Goal: Check status: Check status

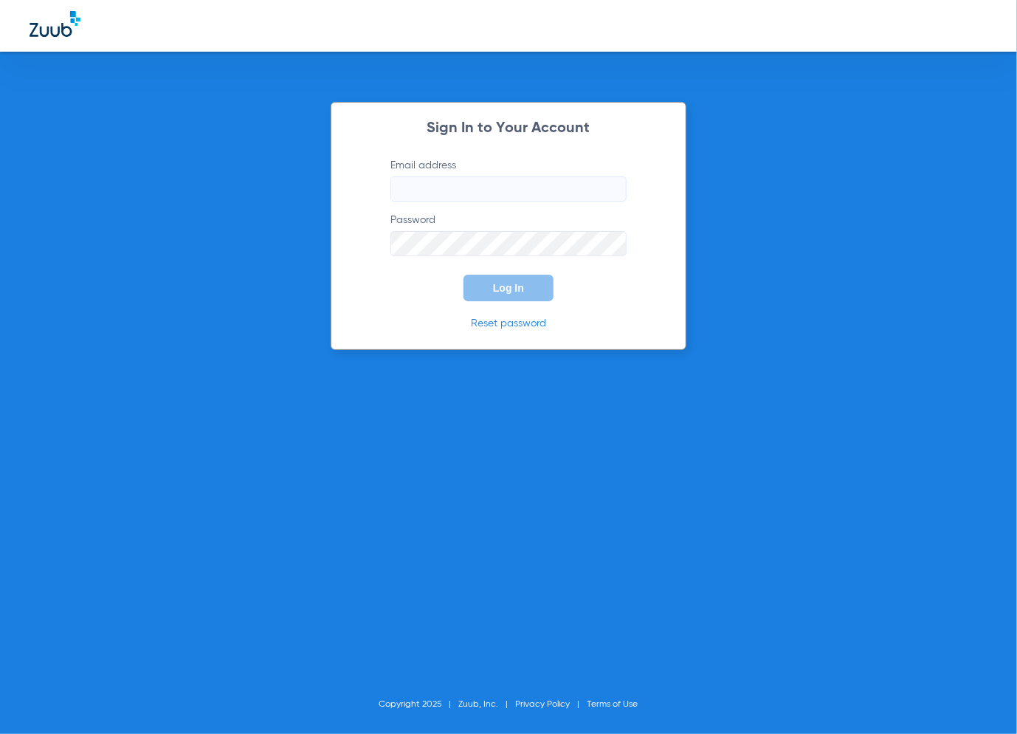
type input "[EMAIL_ADDRESS][DOMAIN_NAME]"
click at [536, 304] on div "Sign In to Your Account Email address [EMAIL_ADDRESS][DOMAIN_NAME] Password Log…" at bounding box center [509, 226] width 356 height 248
click at [532, 286] on button "Log In" at bounding box center [509, 288] width 90 height 27
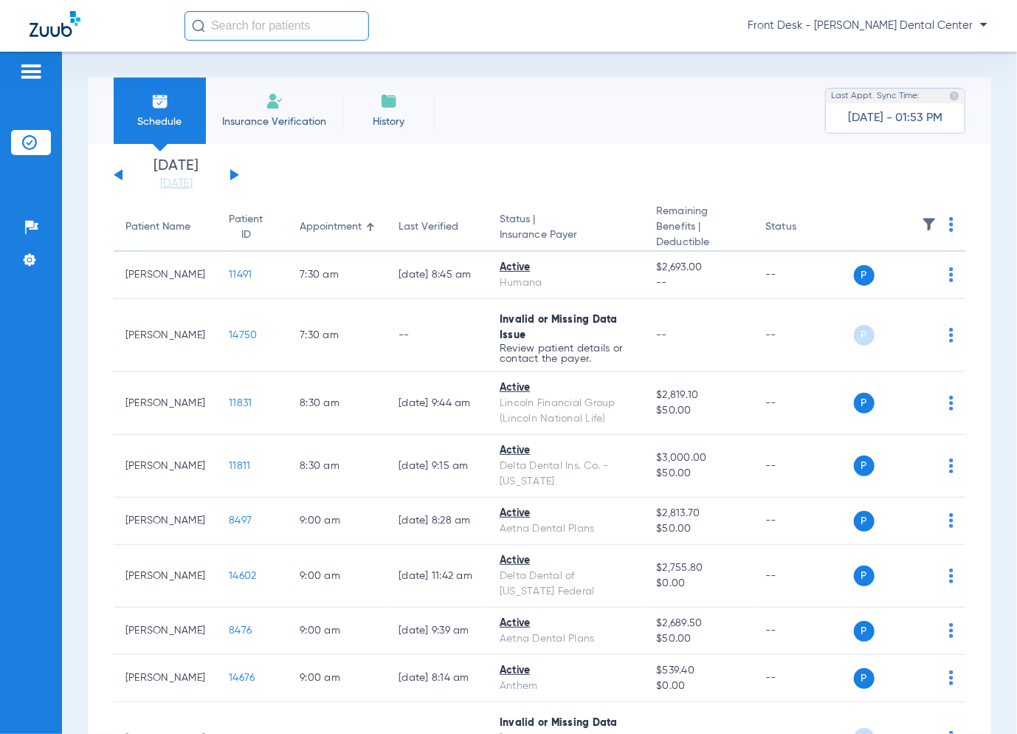
click at [235, 172] on button at bounding box center [234, 174] width 9 height 11
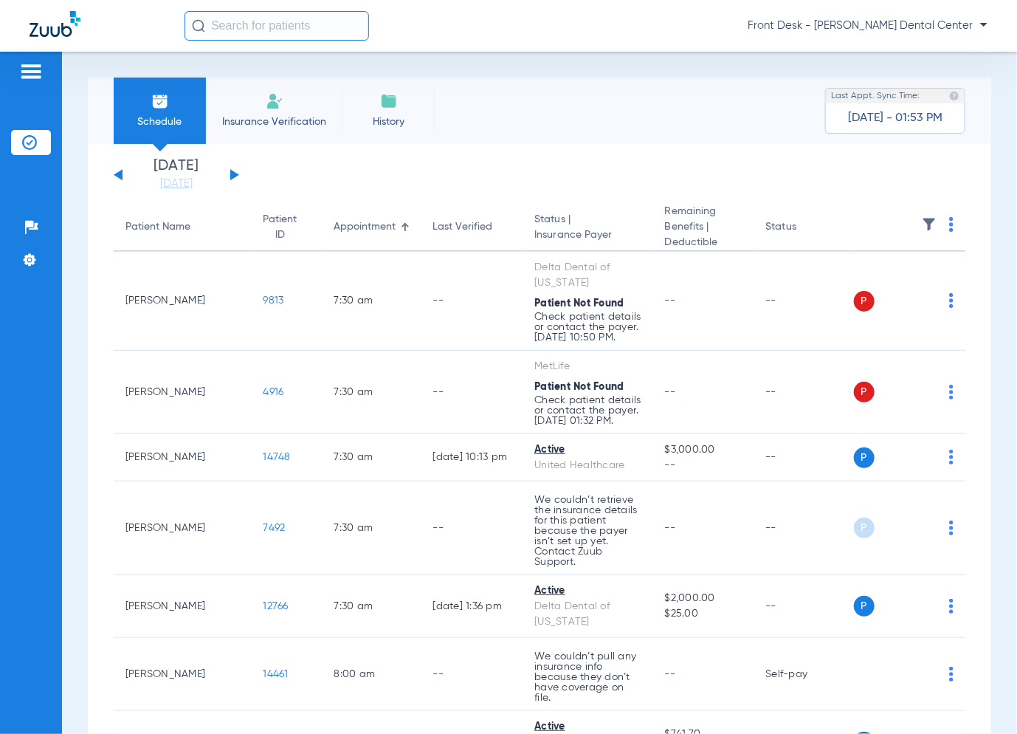
click at [235, 172] on button at bounding box center [234, 174] width 9 height 11
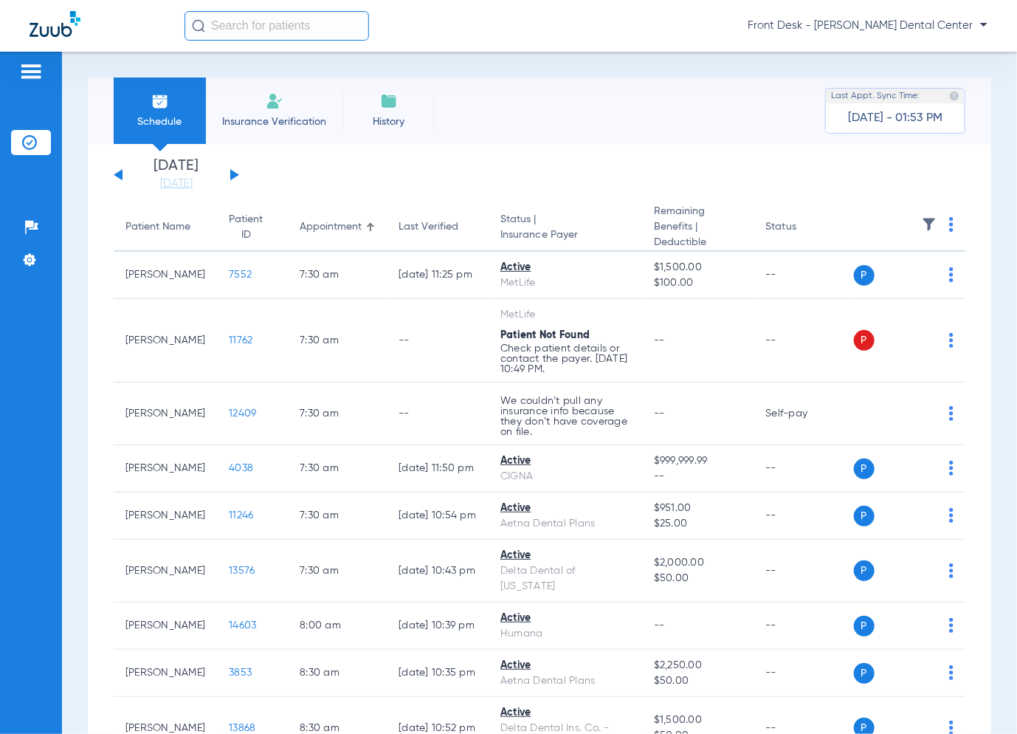
click at [235, 172] on button at bounding box center [234, 174] width 9 height 11
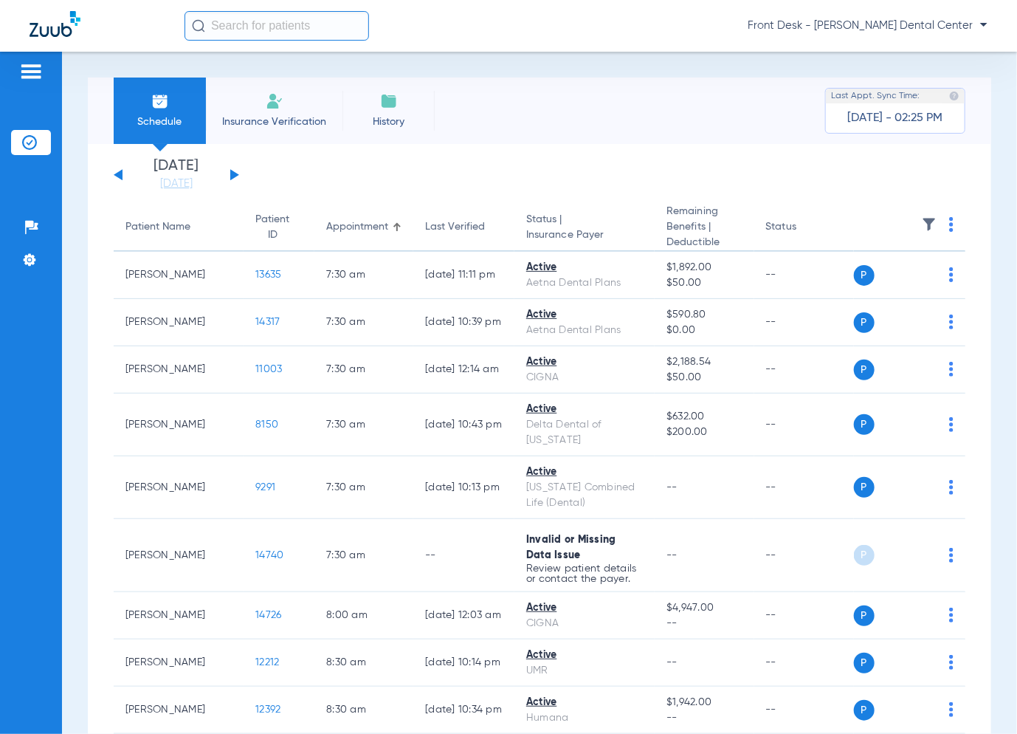
click at [118, 177] on button at bounding box center [118, 174] width 9 height 11
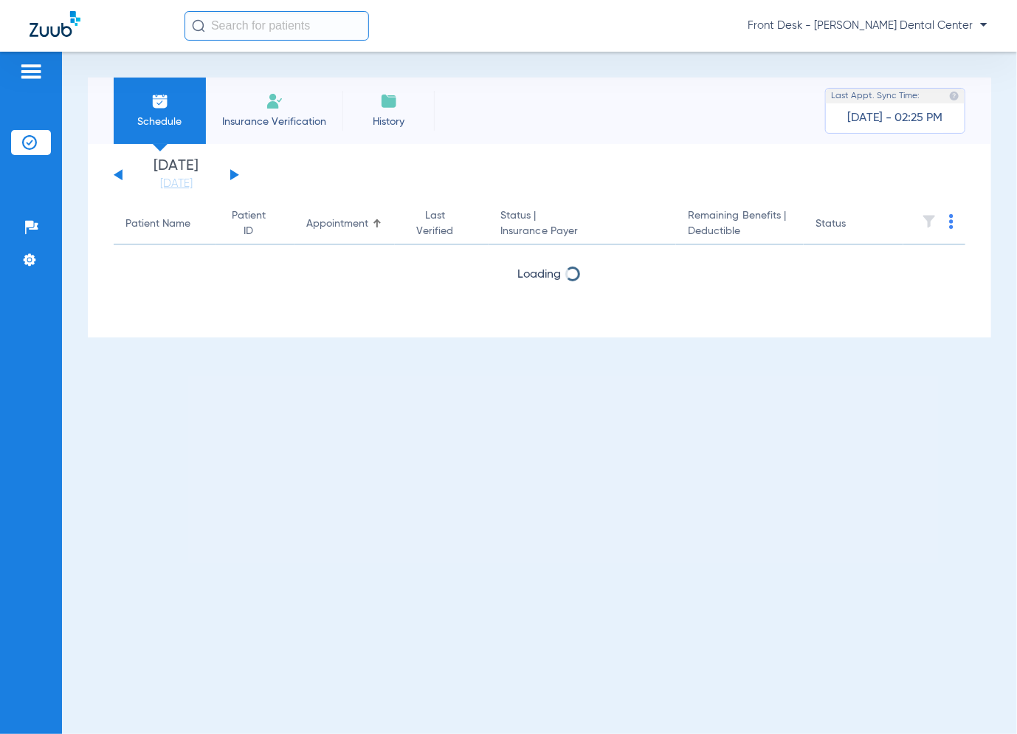
click at [118, 177] on button at bounding box center [118, 174] width 9 height 11
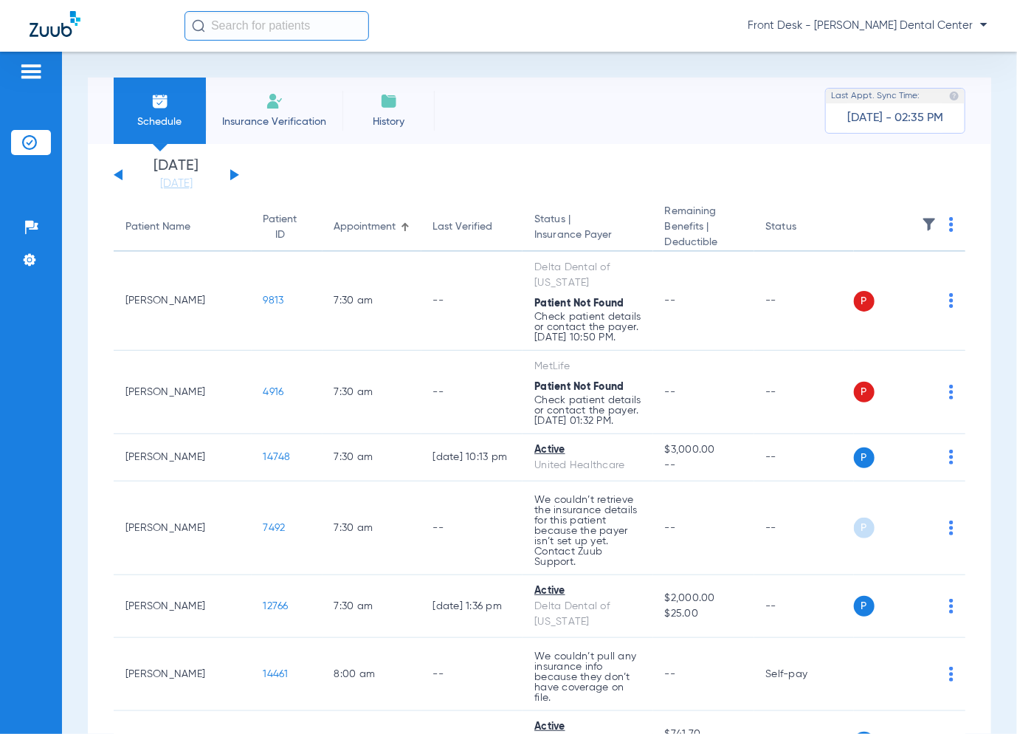
click at [235, 170] on div "[DATE] [DATE] [DATE] [DATE] [DATE] [DATE] [DATE] [DATE] [DATE] [DATE] [DATE] [D…" at bounding box center [177, 175] width 126 height 32
click at [236, 170] on div "[DATE] [DATE] [DATE] [DATE] [DATE] [DATE] [DATE] [DATE] [DATE] [DATE] [DATE] [D…" at bounding box center [177, 175] width 126 height 32
click at [236, 171] on div "[DATE] [DATE] [DATE] [DATE] [DATE] [DATE] [DATE] [DATE] [DATE] [DATE] [DATE] [D…" at bounding box center [177, 175] width 126 height 32
click at [233, 174] on button at bounding box center [234, 174] width 9 height 11
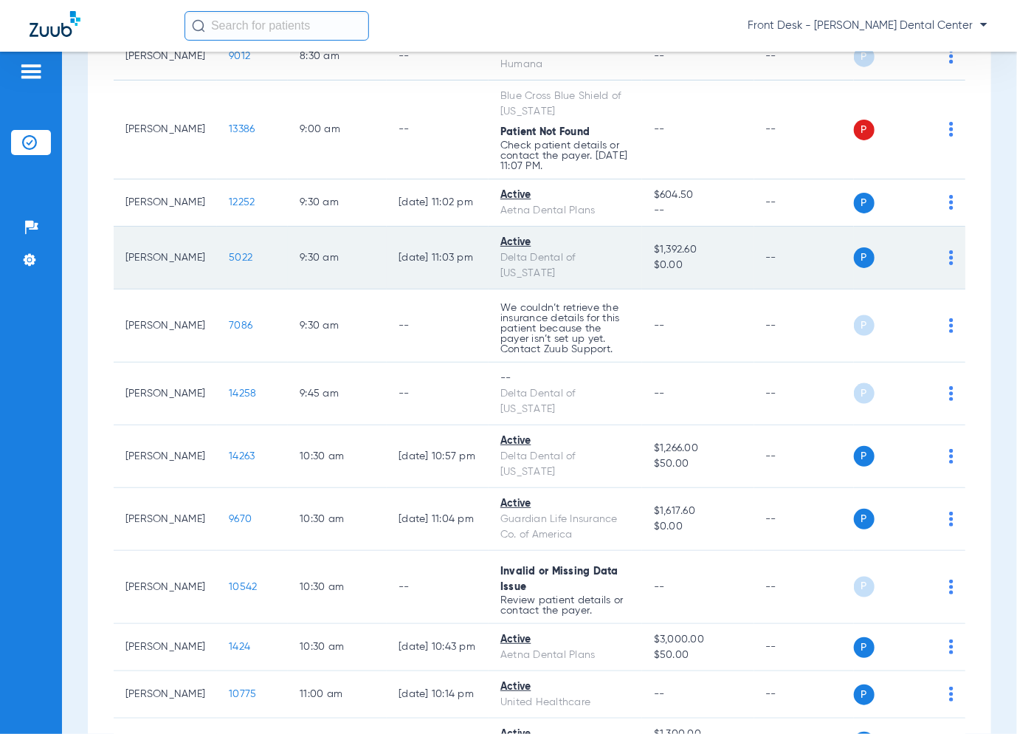
scroll to position [812, 0]
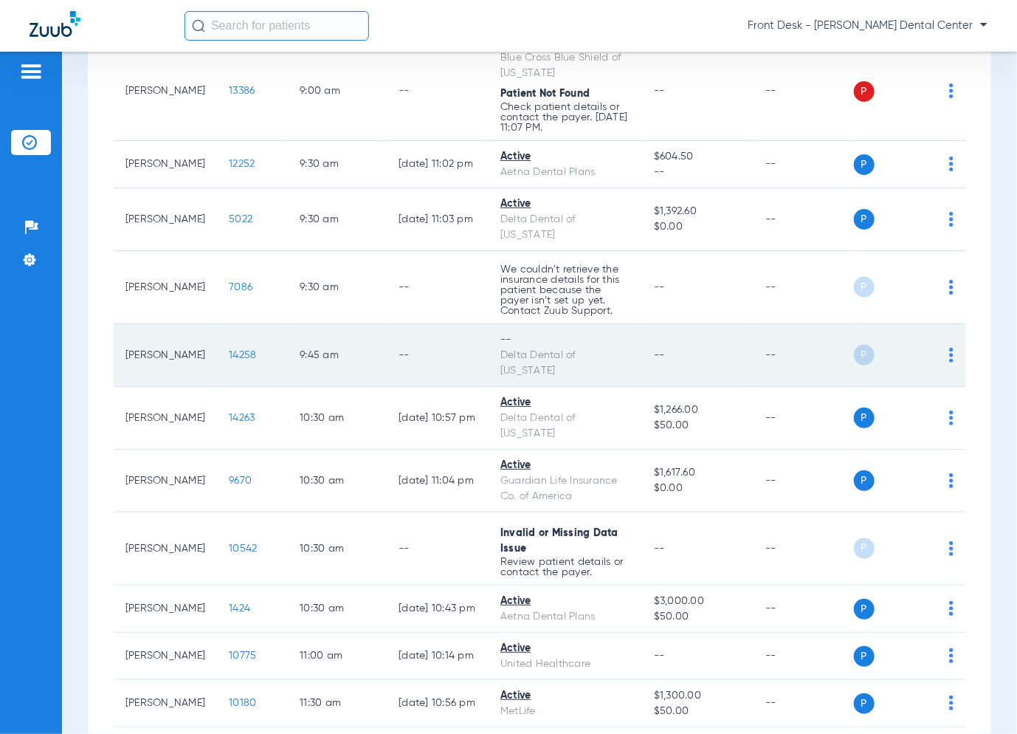
click at [240, 360] on span "14258" at bounding box center [242, 355] width 27 height 10
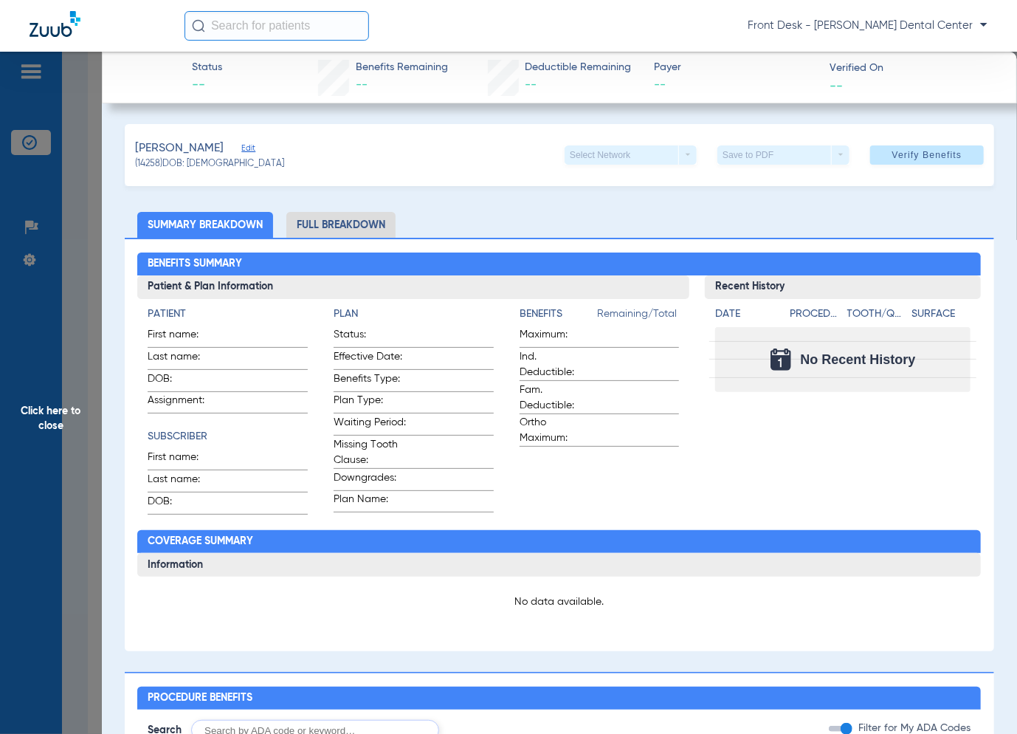
click at [86, 382] on span "Click here to close" at bounding box center [51, 419] width 102 height 734
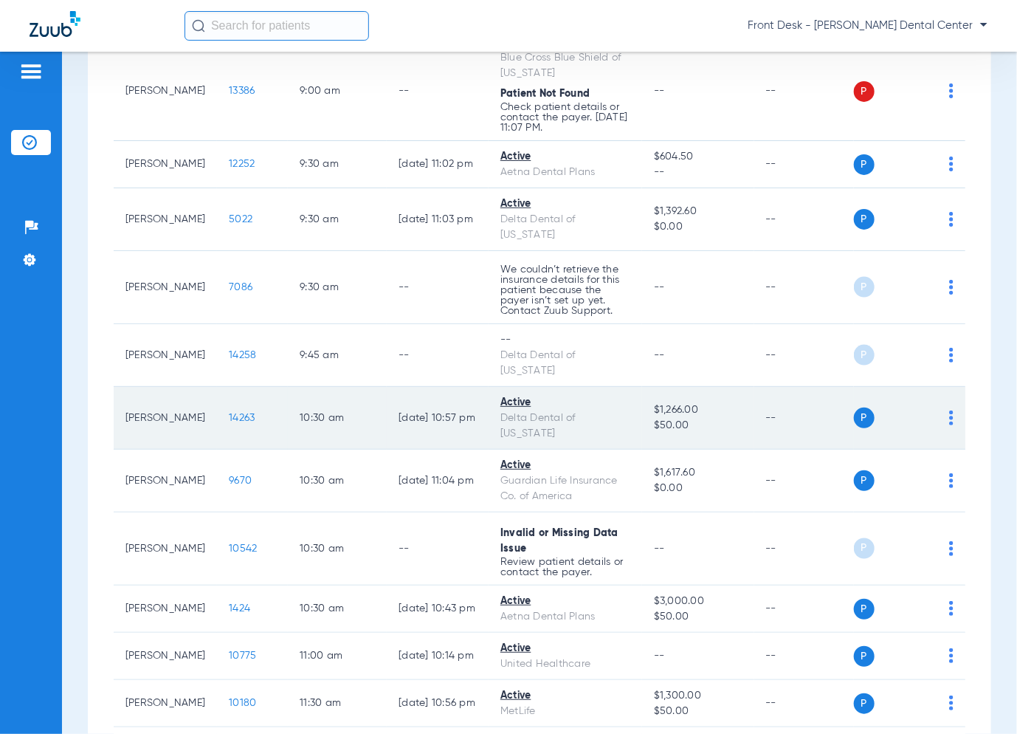
scroll to position [665, 0]
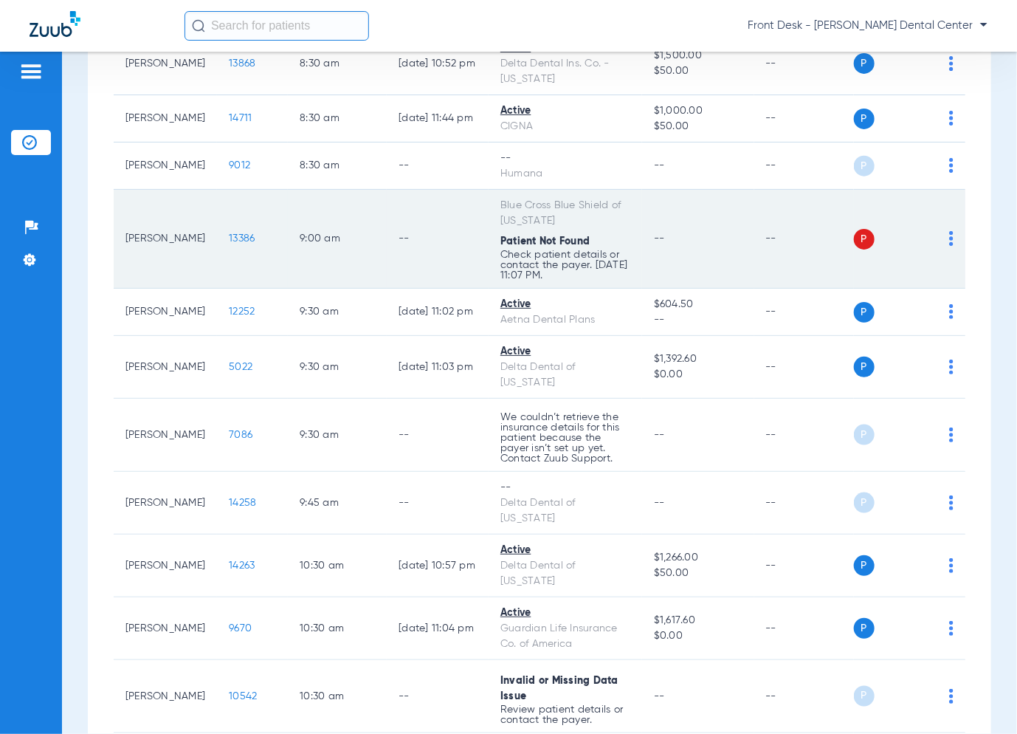
click at [233, 238] on span "13386" at bounding box center [242, 238] width 26 height 10
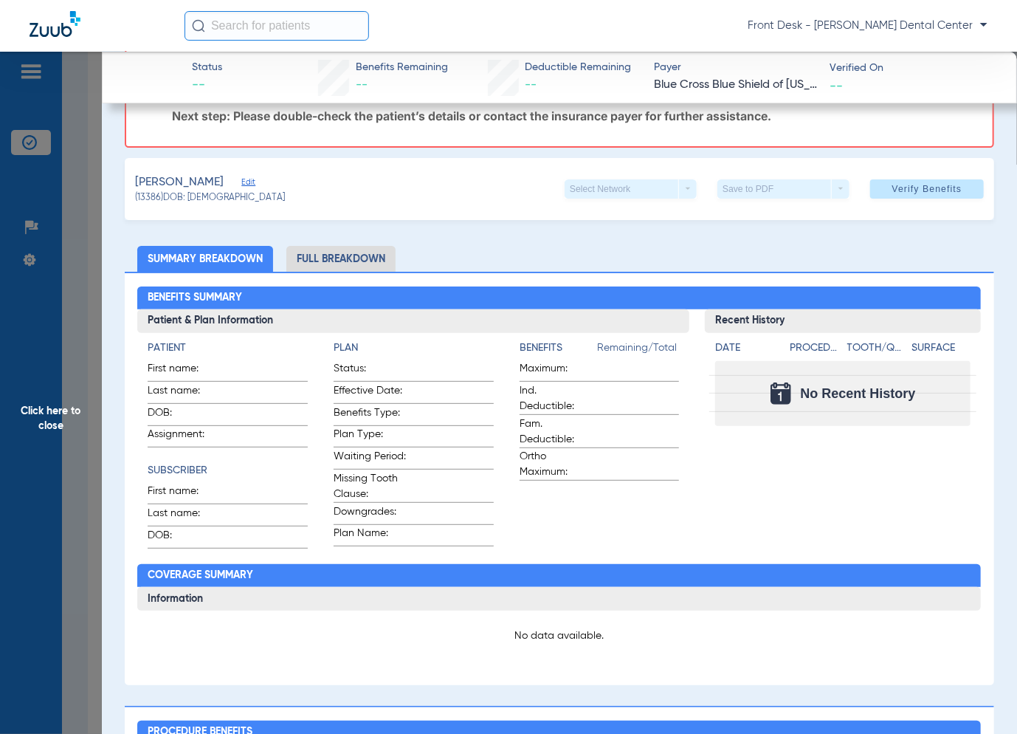
scroll to position [0, 0]
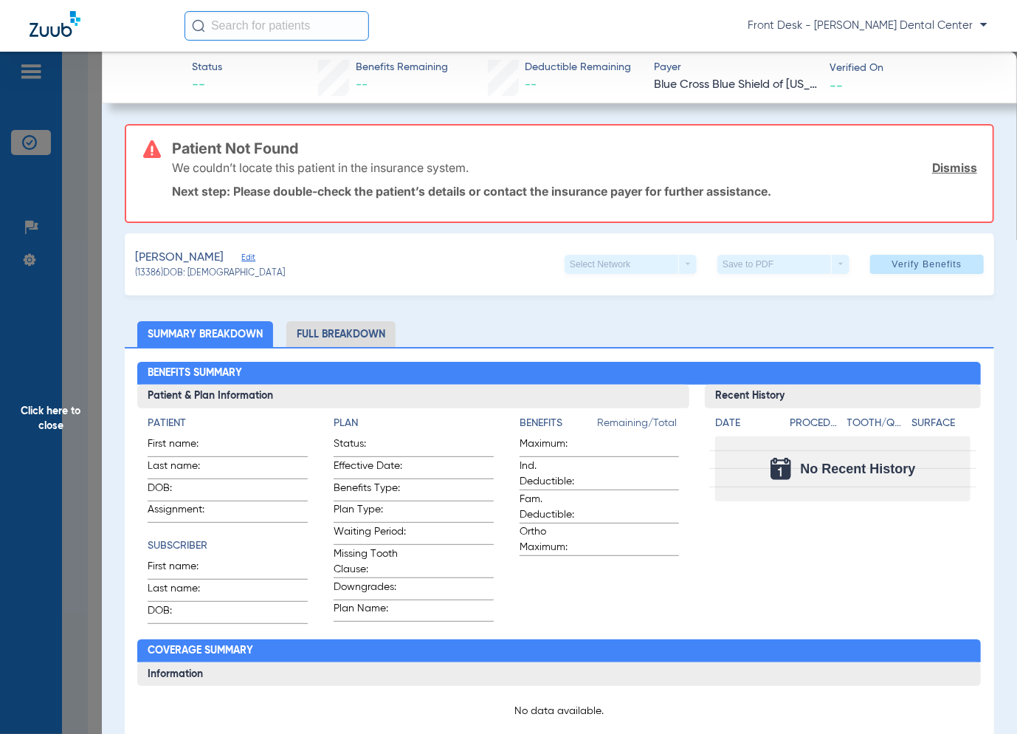
click at [68, 301] on span "Click here to close" at bounding box center [51, 419] width 102 height 734
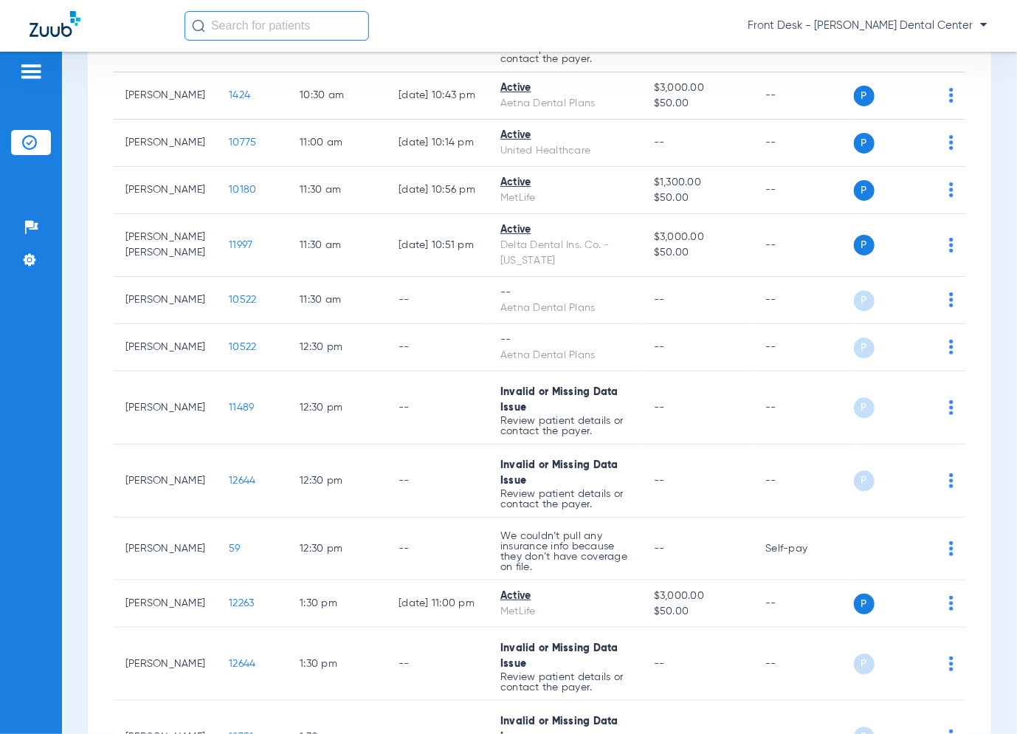
scroll to position [1329, 0]
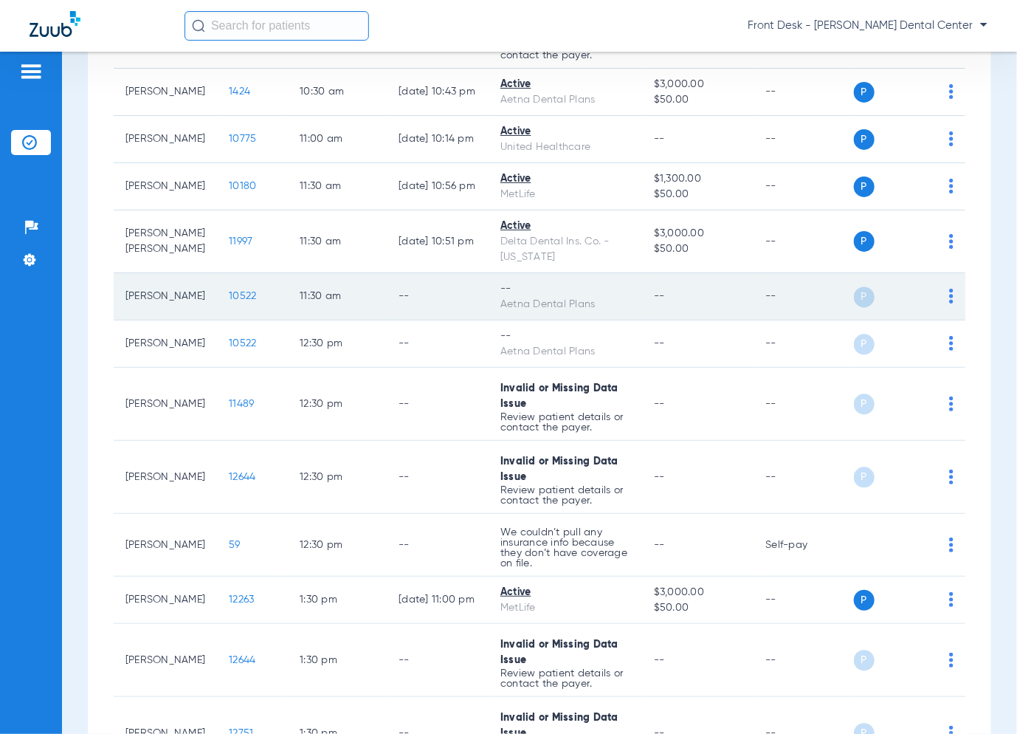
click at [233, 291] on span "10522" at bounding box center [242, 296] width 27 height 10
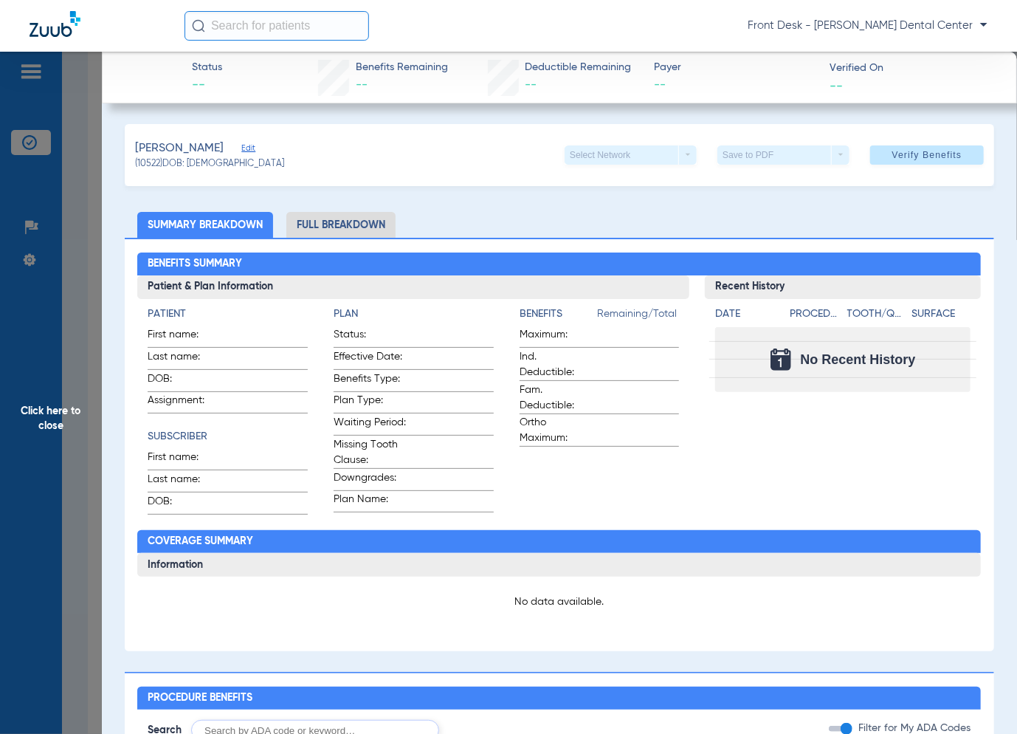
click at [54, 349] on span "Click here to close" at bounding box center [51, 419] width 102 height 734
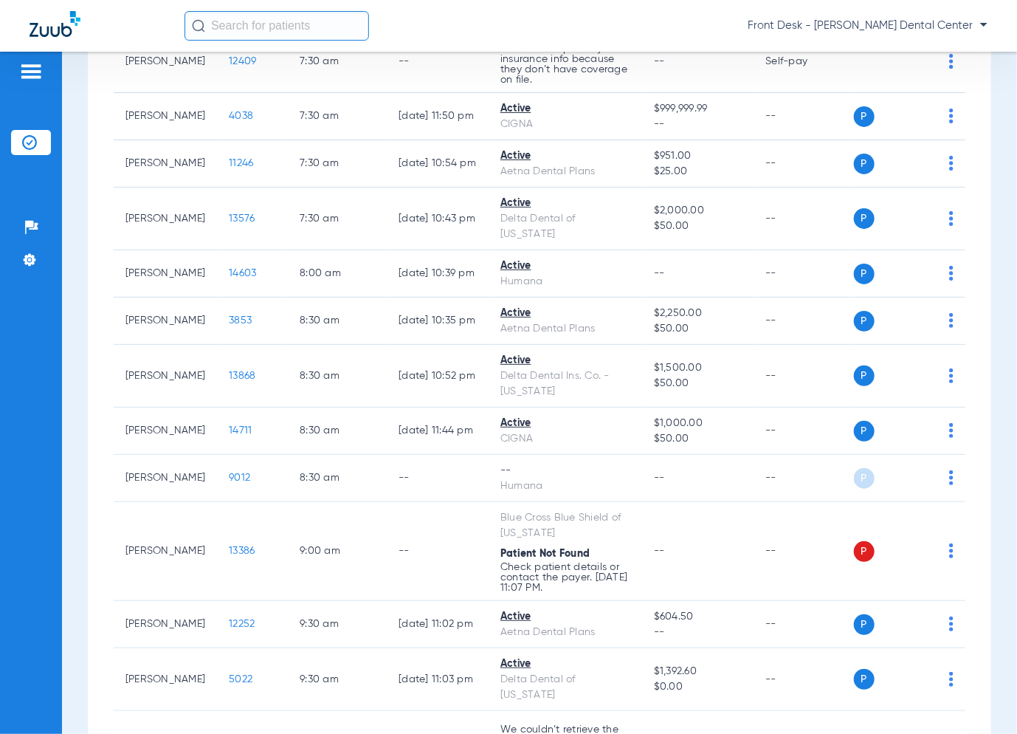
scroll to position [131, 0]
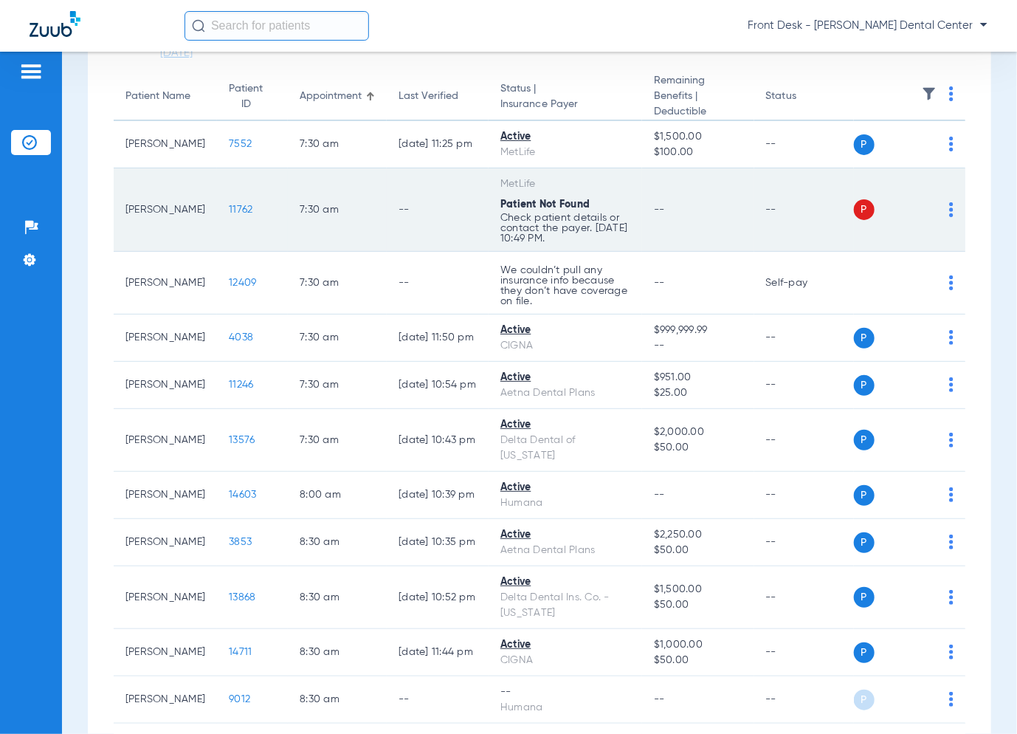
click at [230, 207] on span "11762" at bounding box center [241, 210] width 24 height 10
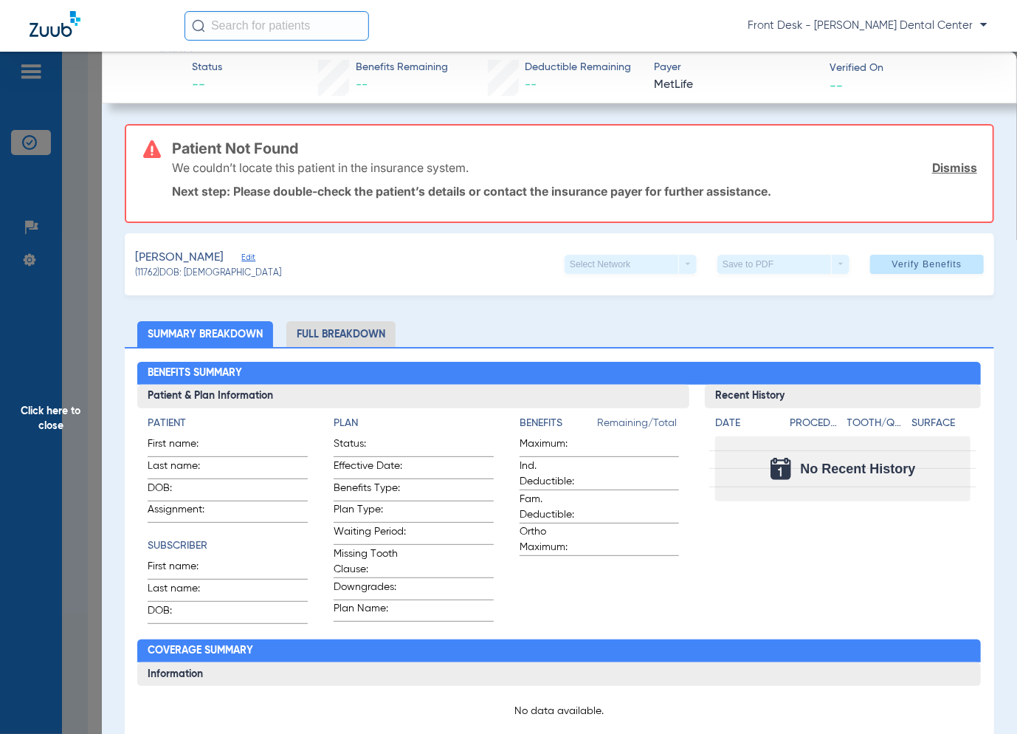
click at [51, 314] on span "Click here to close" at bounding box center [51, 419] width 102 height 734
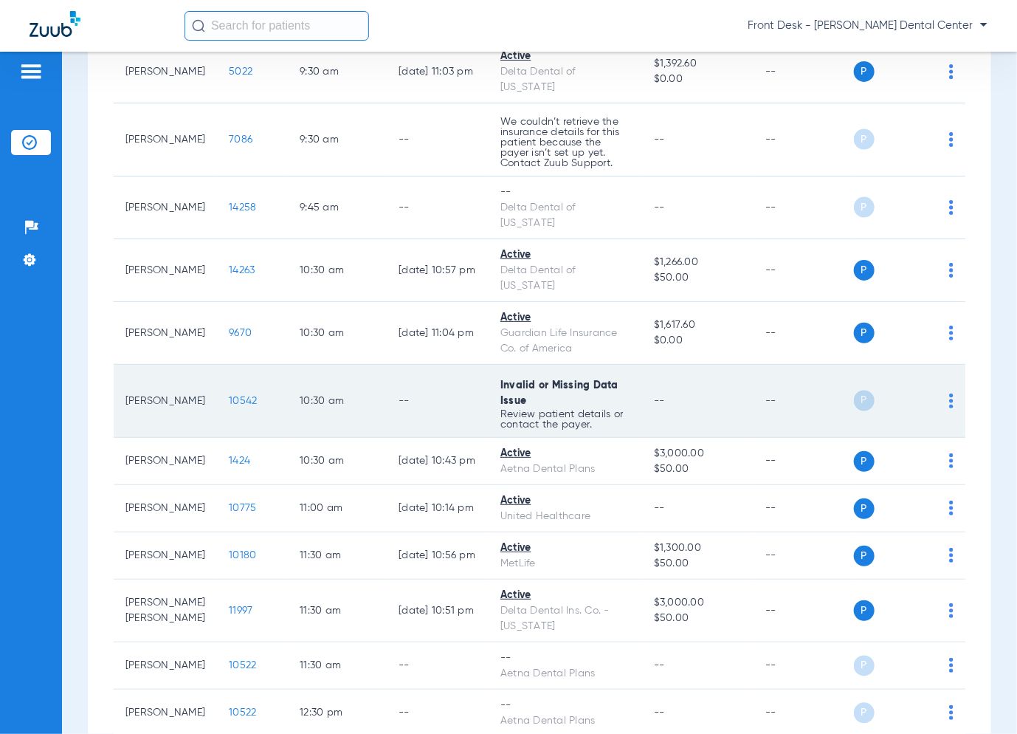
scroll to position [1255, 0]
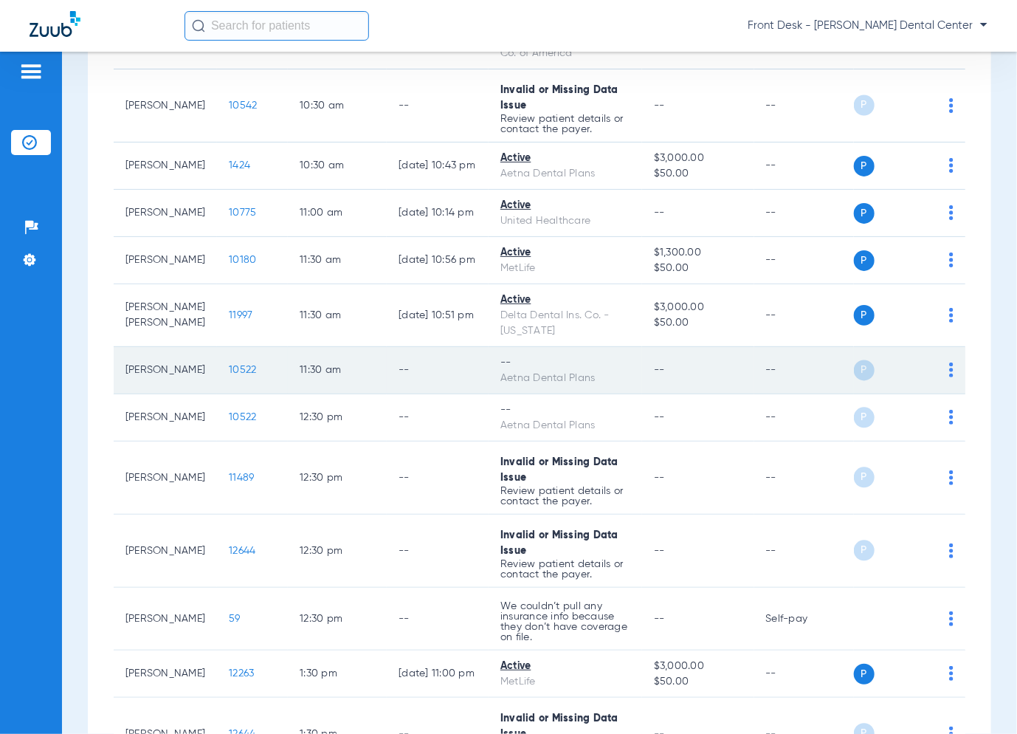
click at [232, 365] on span "10522" at bounding box center [242, 370] width 27 height 10
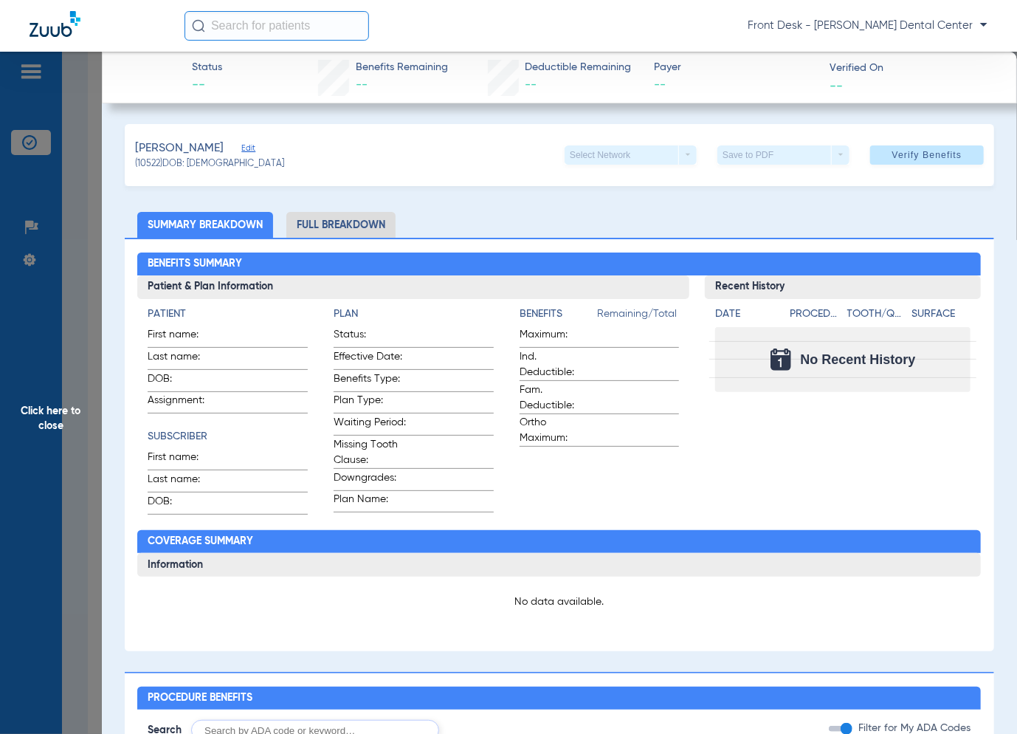
click at [52, 345] on span "Click here to close" at bounding box center [51, 419] width 102 height 734
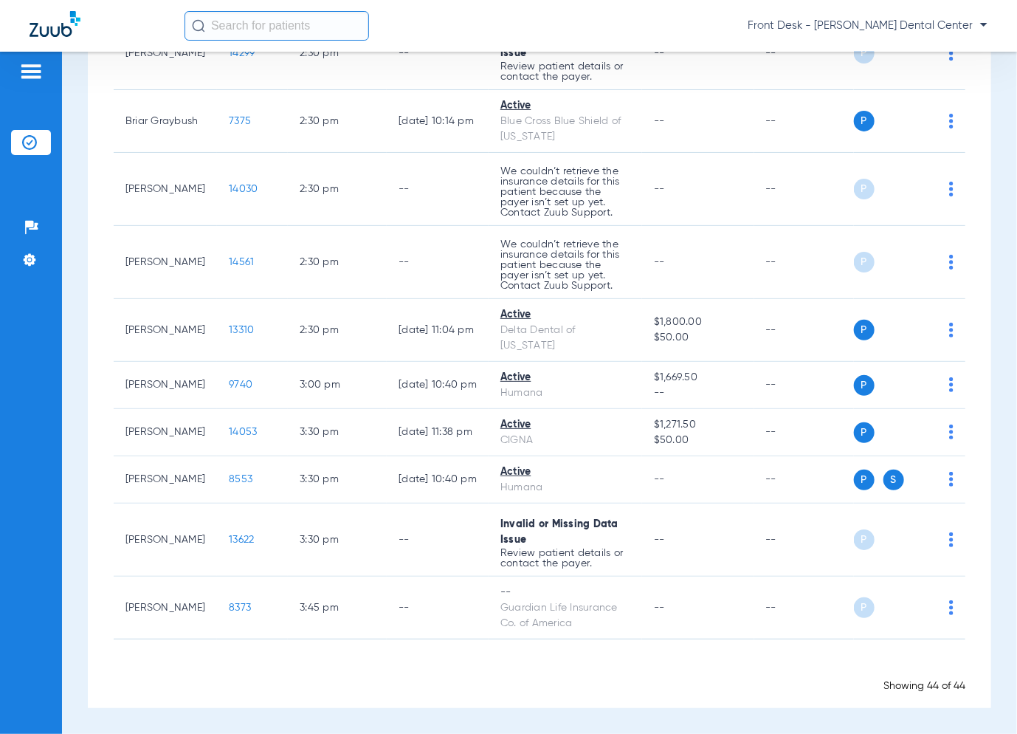
scroll to position [2346, 0]
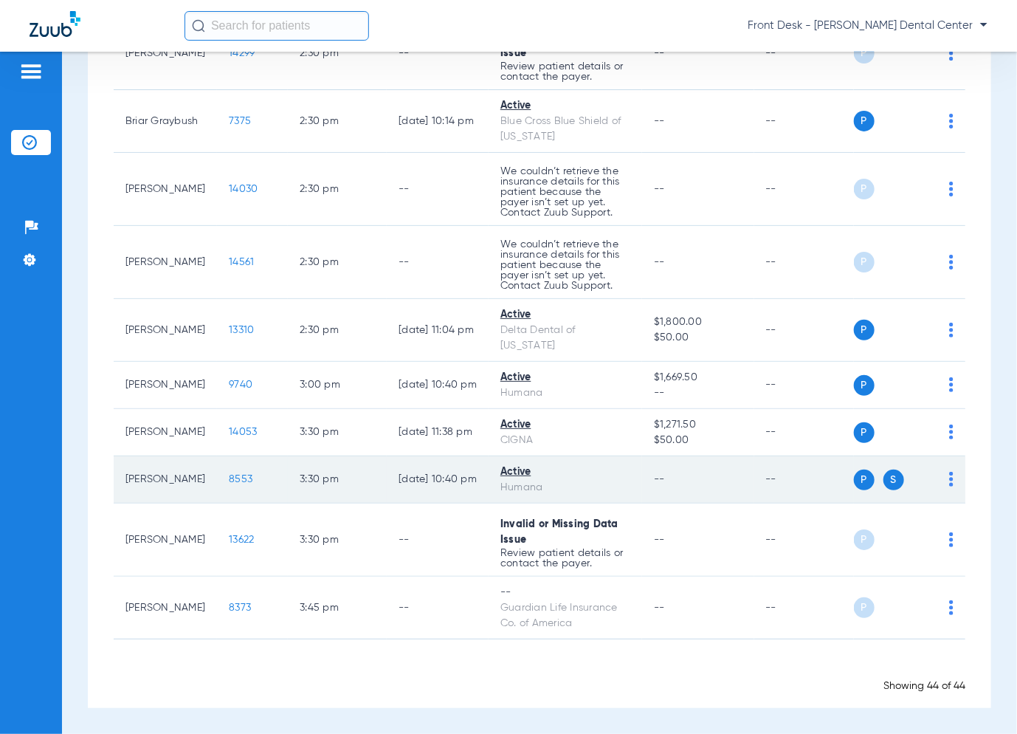
click at [229, 478] on span "8553" at bounding box center [241, 479] width 24 height 10
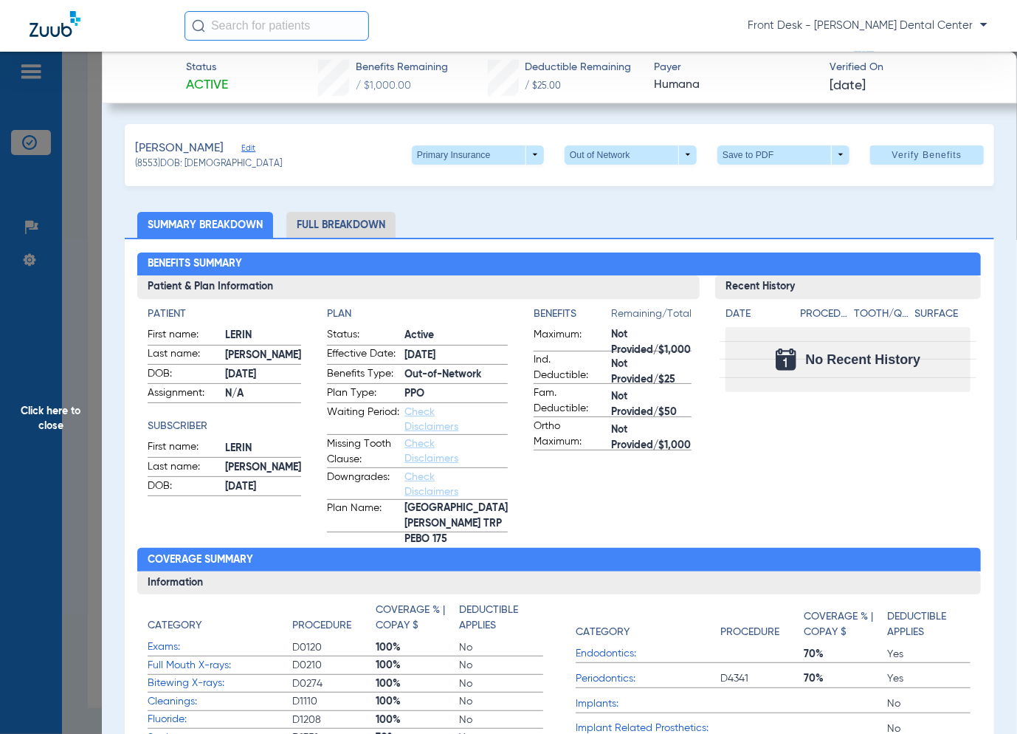
click at [87, 327] on span "Click here to close" at bounding box center [51, 419] width 102 height 734
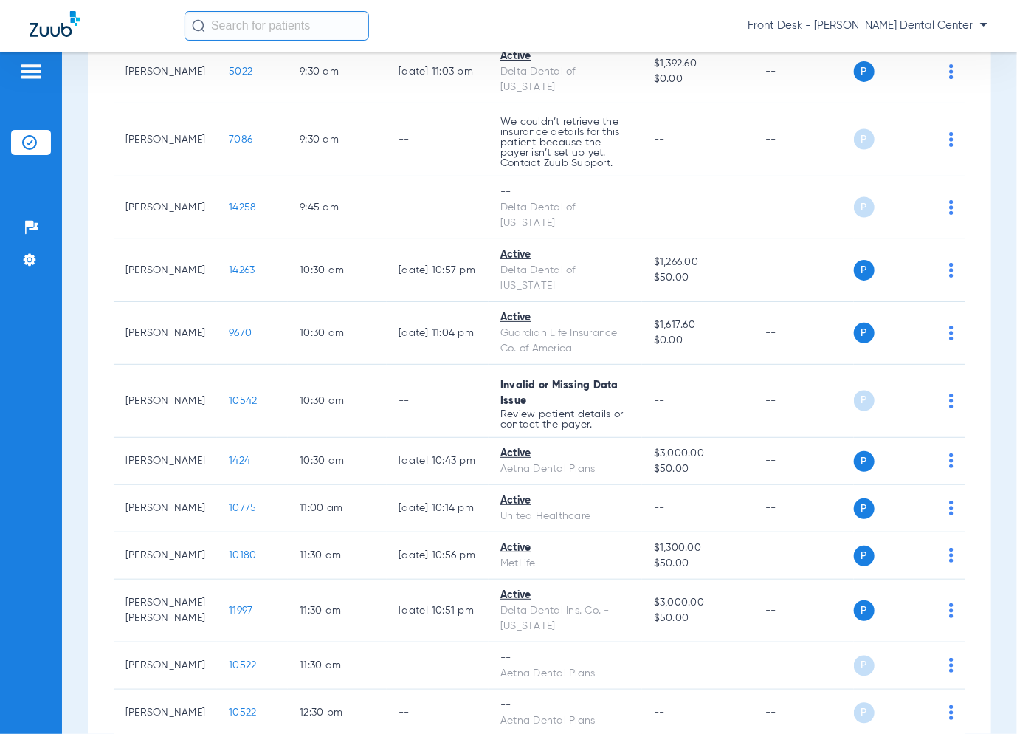
scroll to position [1034, 0]
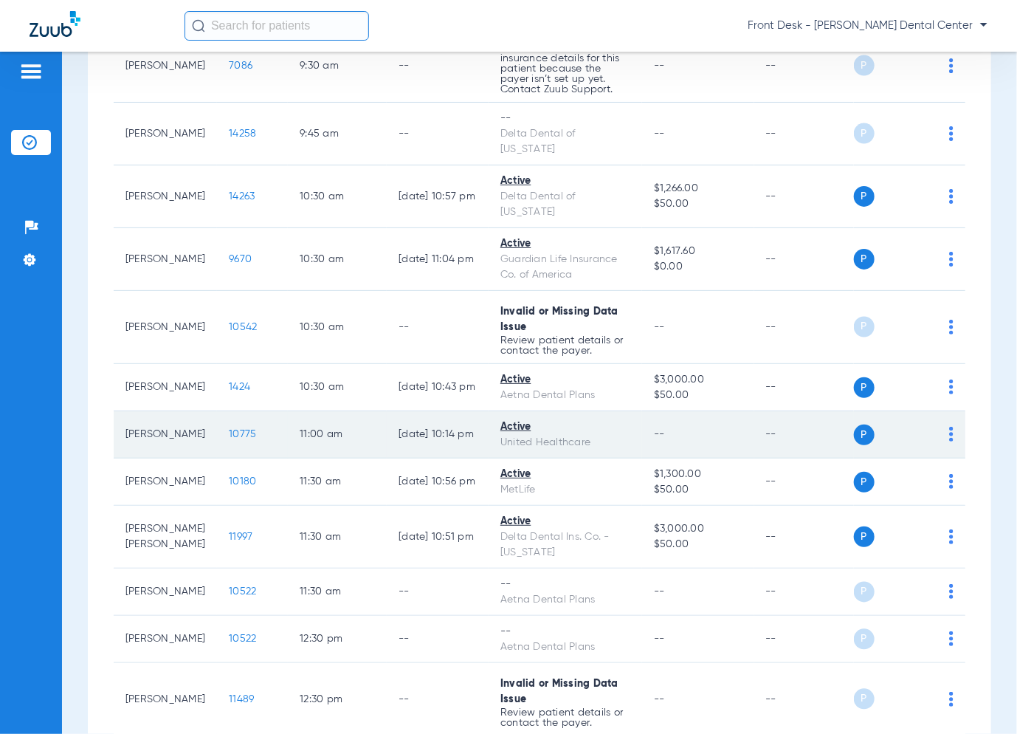
click at [236, 429] on span "10775" at bounding box center [242, 434] width 27 height 10
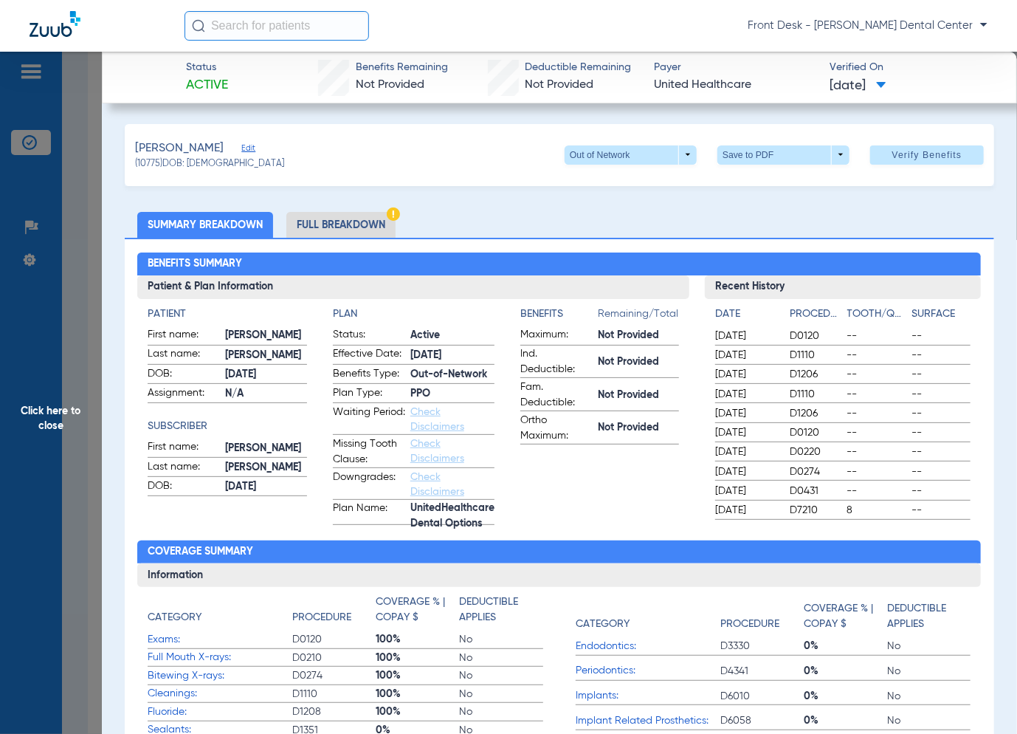
click at [84, 454] on span "Click here to close" at bounding box center [51, 419] width 102 height 734
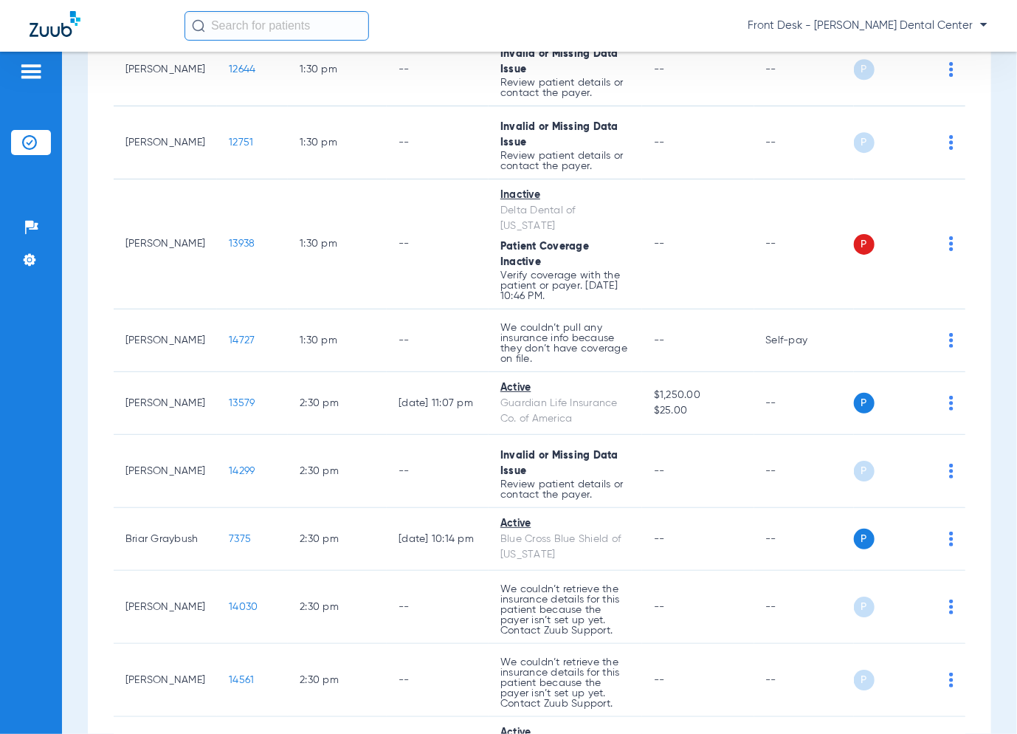
scroll to position [2215, 0]
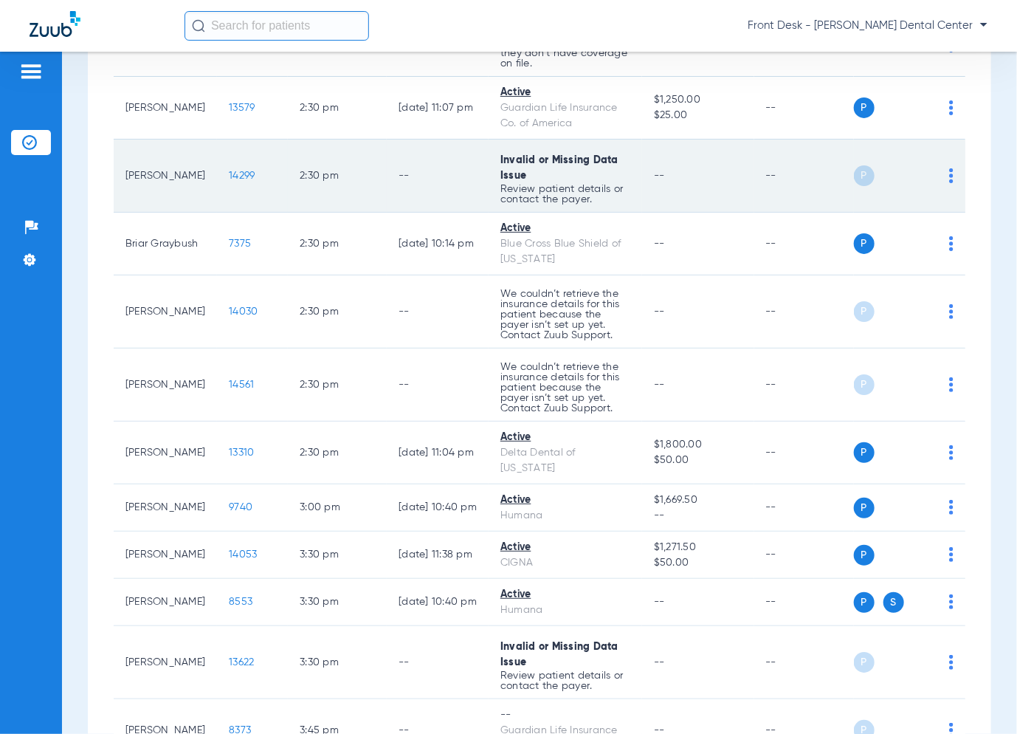
click at [236, 171] on span "14299" at bounding box center [242, 176] width 26 height 10
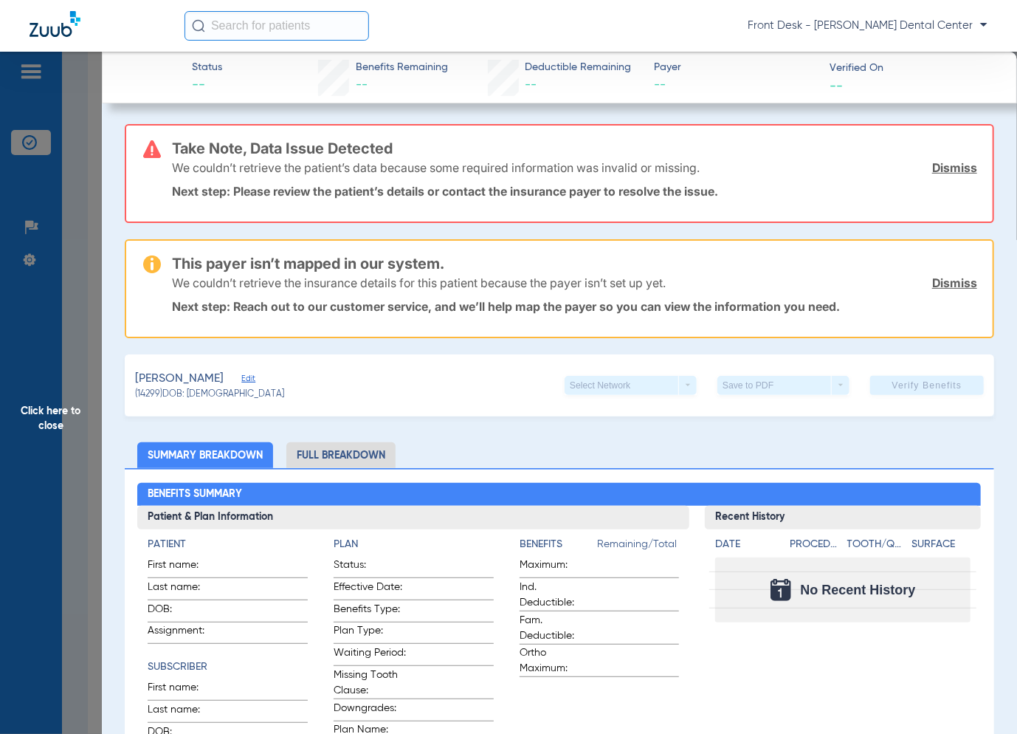
click at [127, 187] on div "Take Note, Data Issue Detected We couldn’t retrieve the patient’s data because …" at bounding box center [560, 173] width 870 height 99
click at [95, 234] on span "Click here to close" at bounding box center [51, 419] width 102 height 734
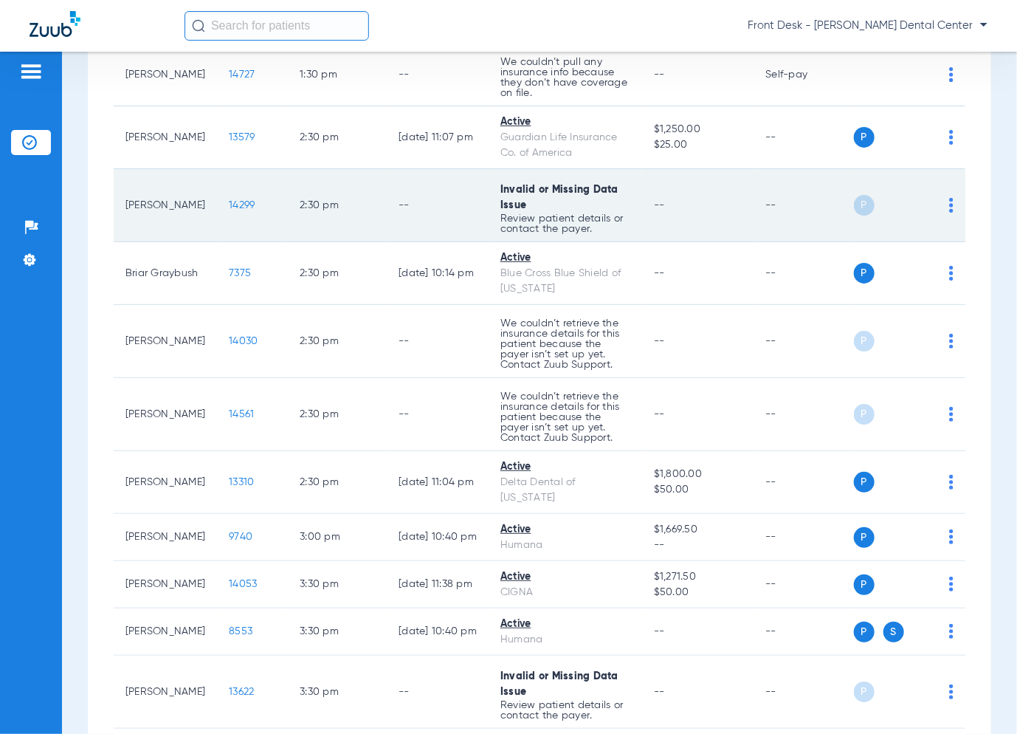
scroll to position [2289, 0]
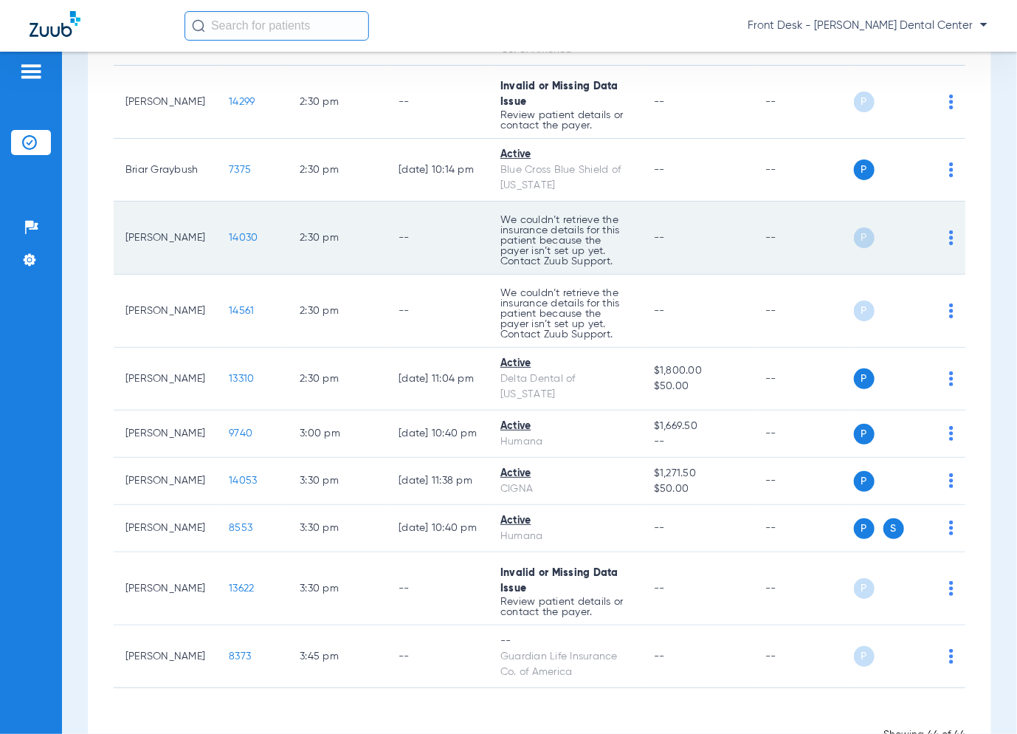
click at [232, 233] on span "14030" at bounding box center [243, 238] width 29 height 10
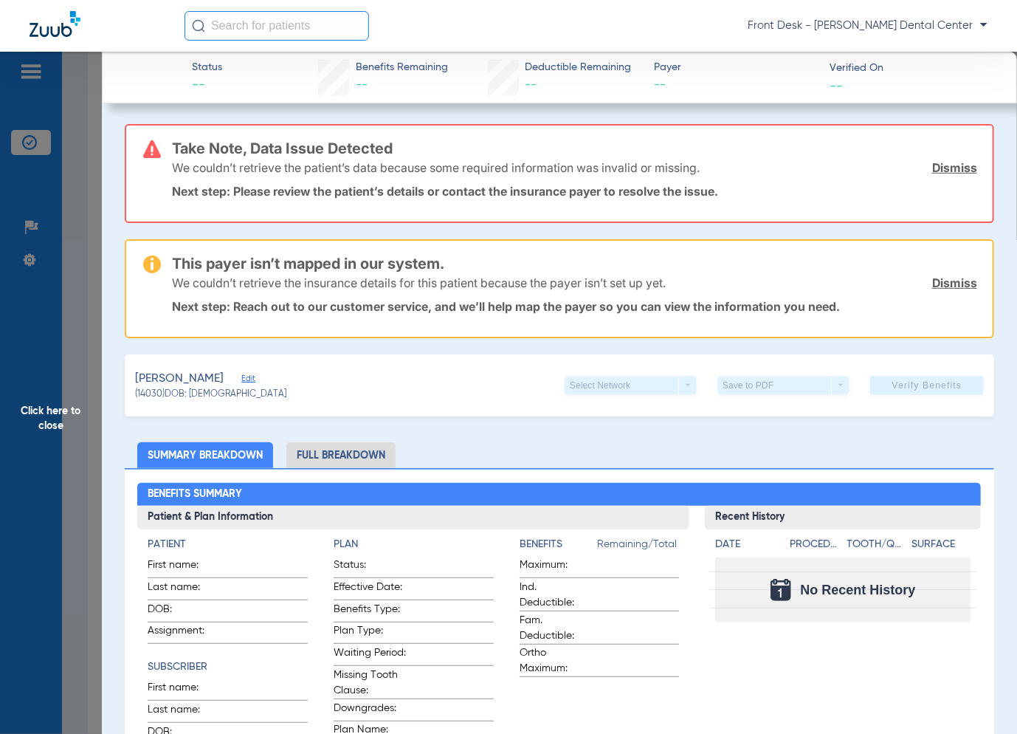
click at [96, 425] on span "Click here to close" at bounding box center [51, 419] width 102 height 734
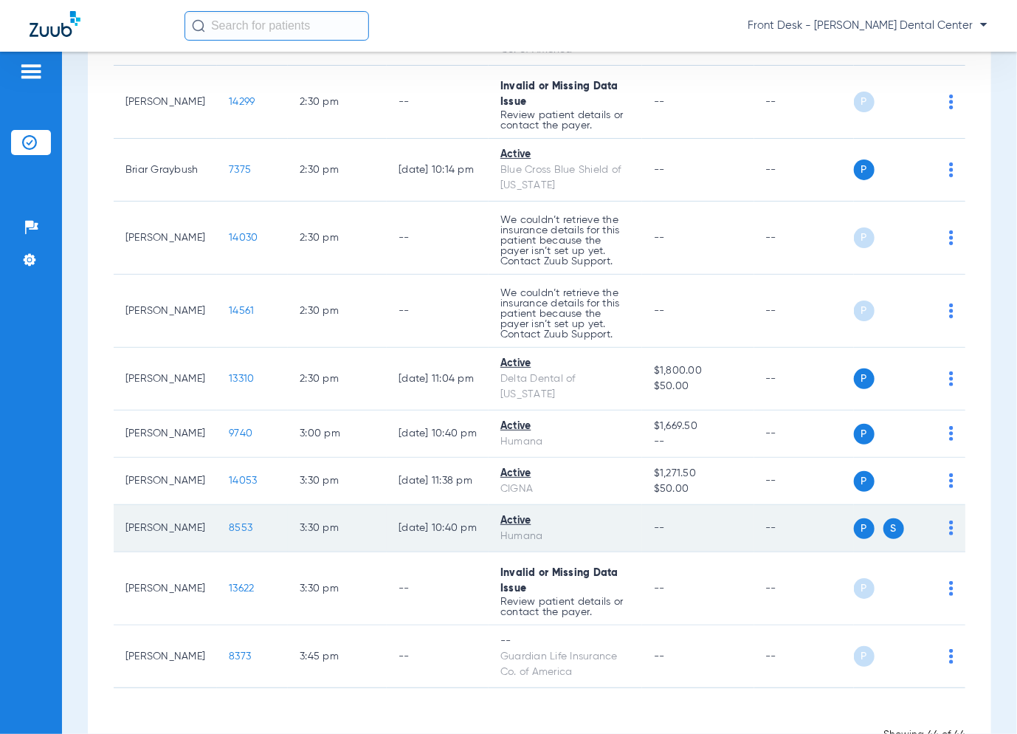
click at [229, 533] on span "8553" at bounding box center [241, 528] width 24 height 10
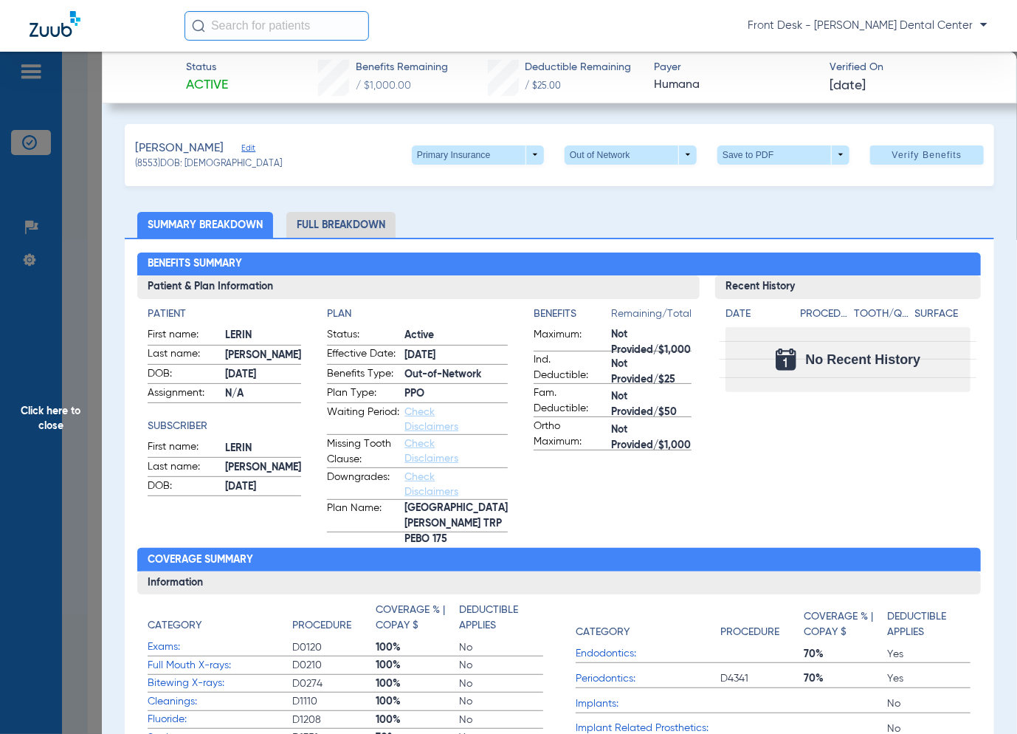
click at [73, 399] on span "Click here to close" at bounding box center [51, 419] width 102 height 734
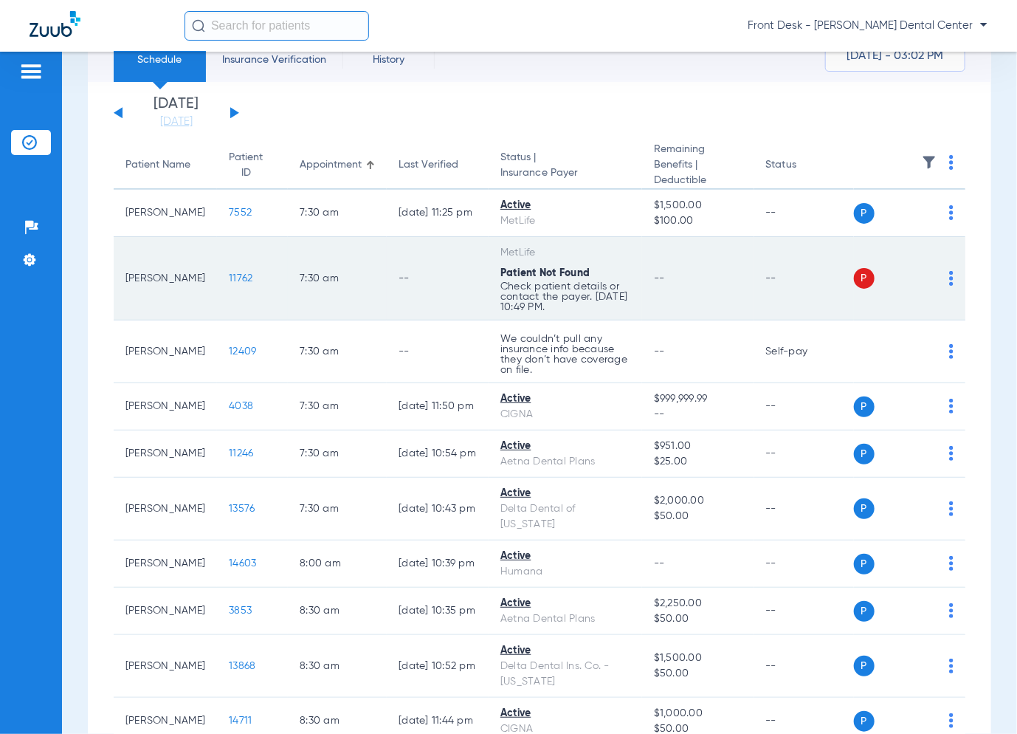
scroll to position [0, 0]
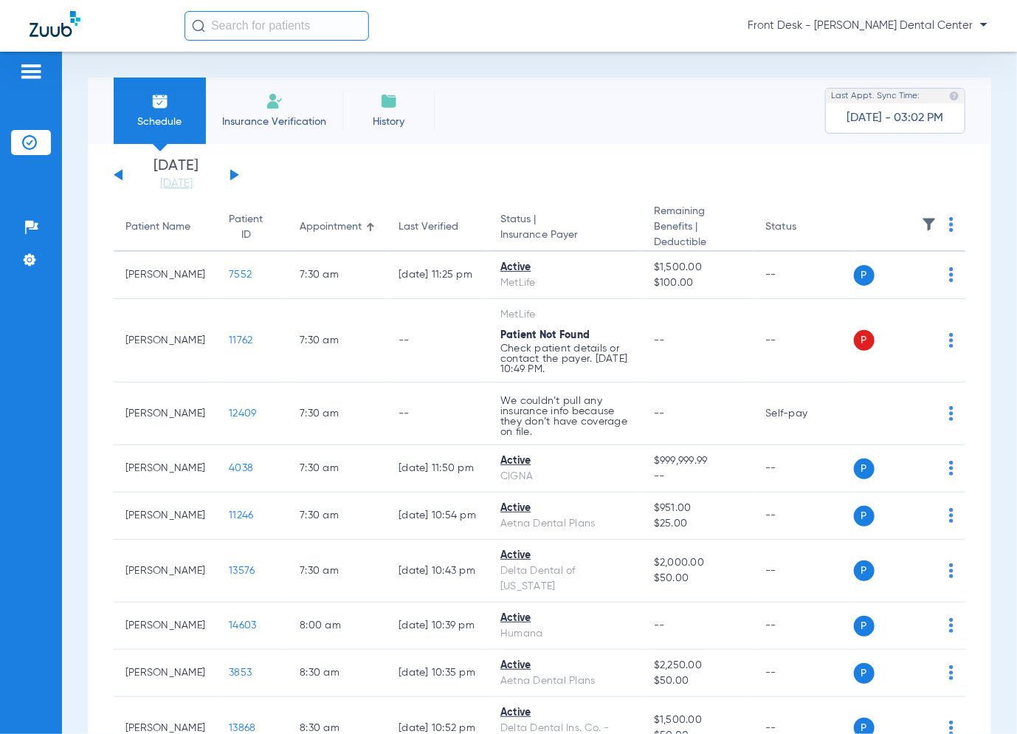
click at [232, 172] on button at bounding box center [234, 174] width 9 height 11
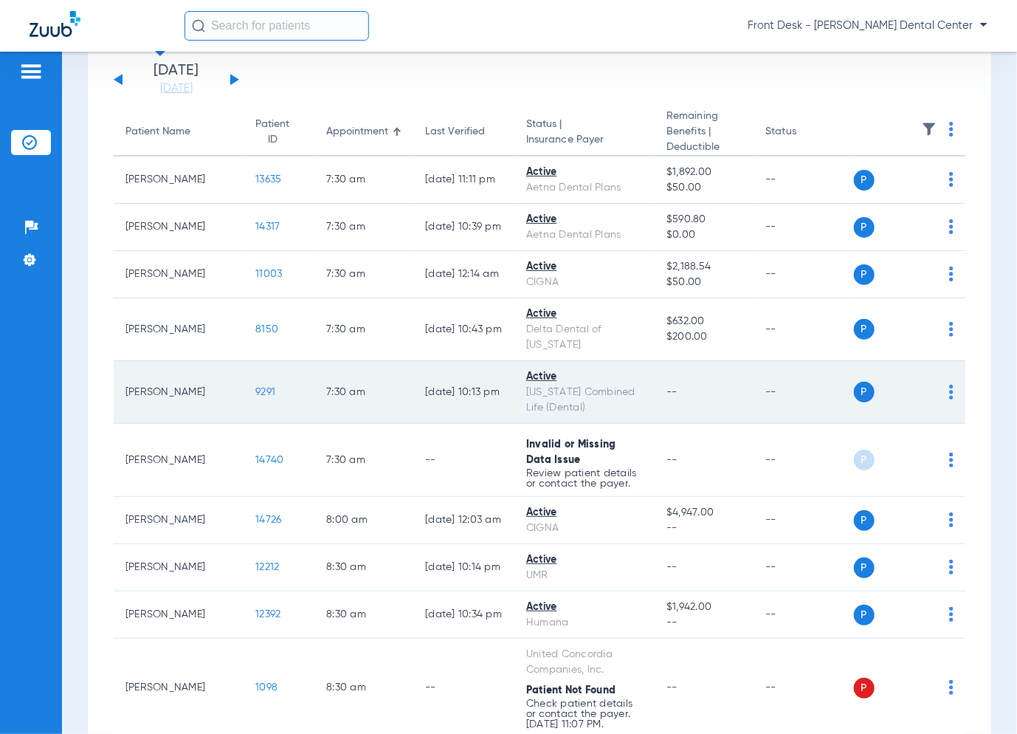
scroll to position [295, 0]
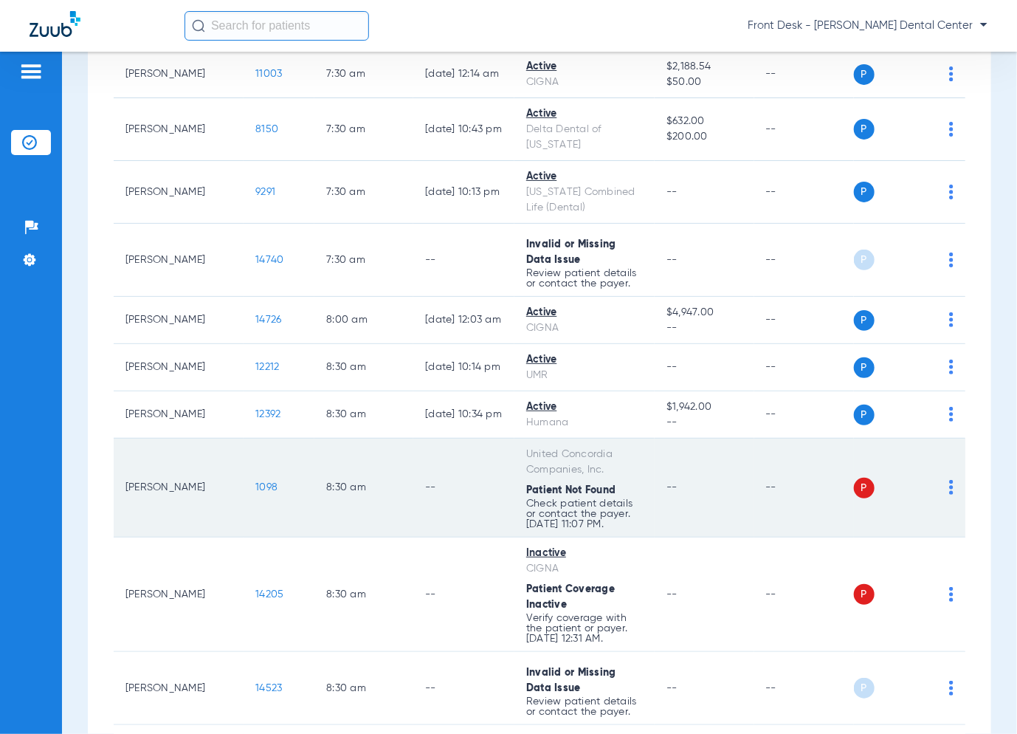
click at [255, 482] on span "1098" at bounding box center [266, 487] width 22 height 10
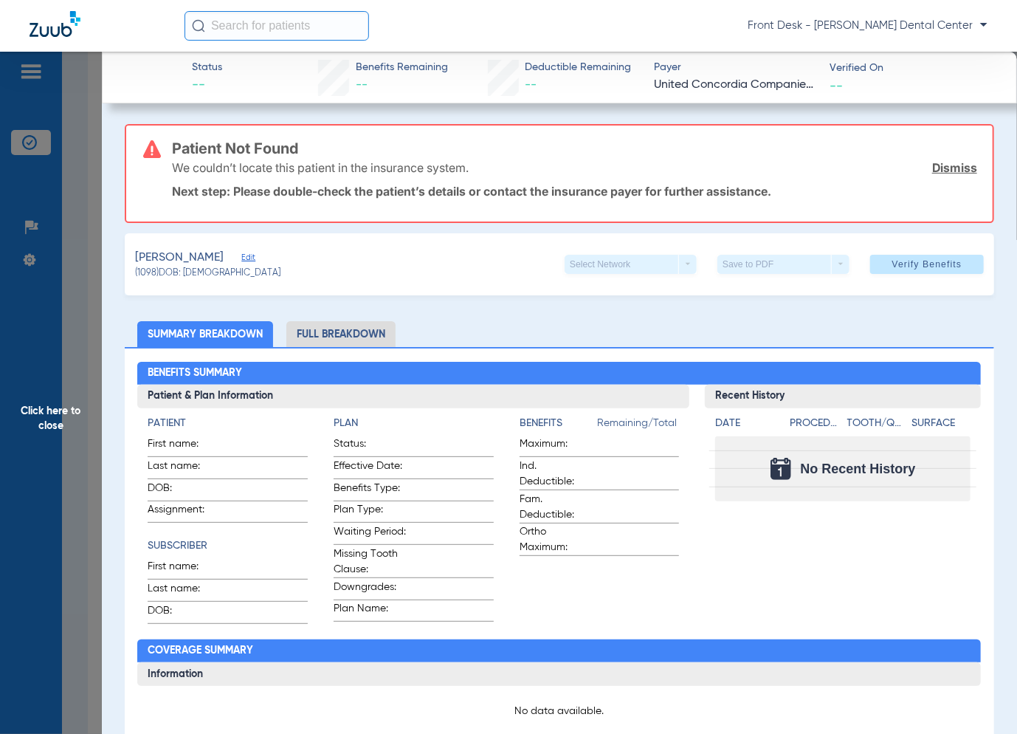
drag, startPoint x: 34, startPoint y: 322, endPoint x: 130, endPoint y: 268, distance: 110.1
click at [34, 322] on span "Click here to close" at bounding box center [51, 419] width 102 height 734
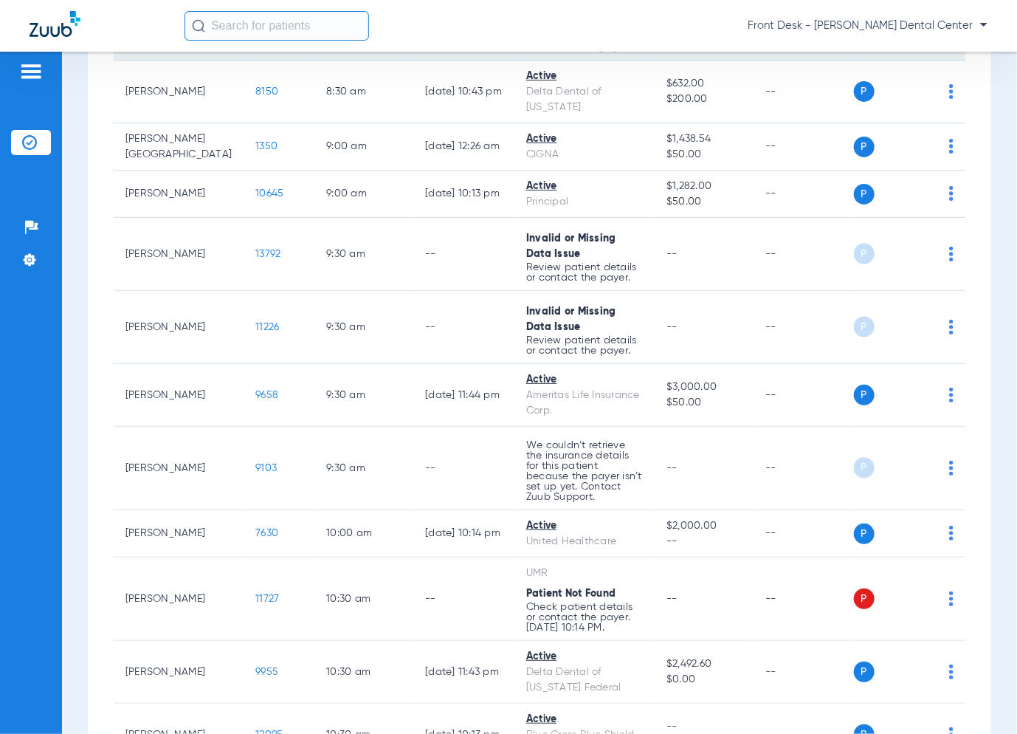
scroll to position [1181, 0]
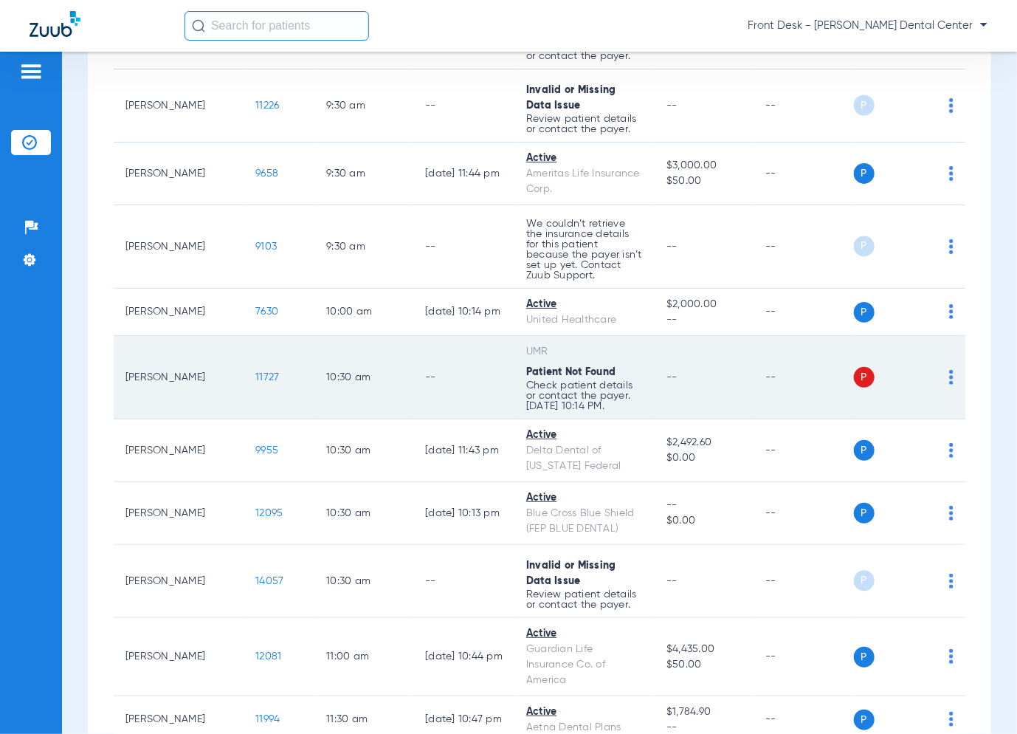
click at [255, 372] on span "11727" at bounding box center [267, 377] width 24 height 10
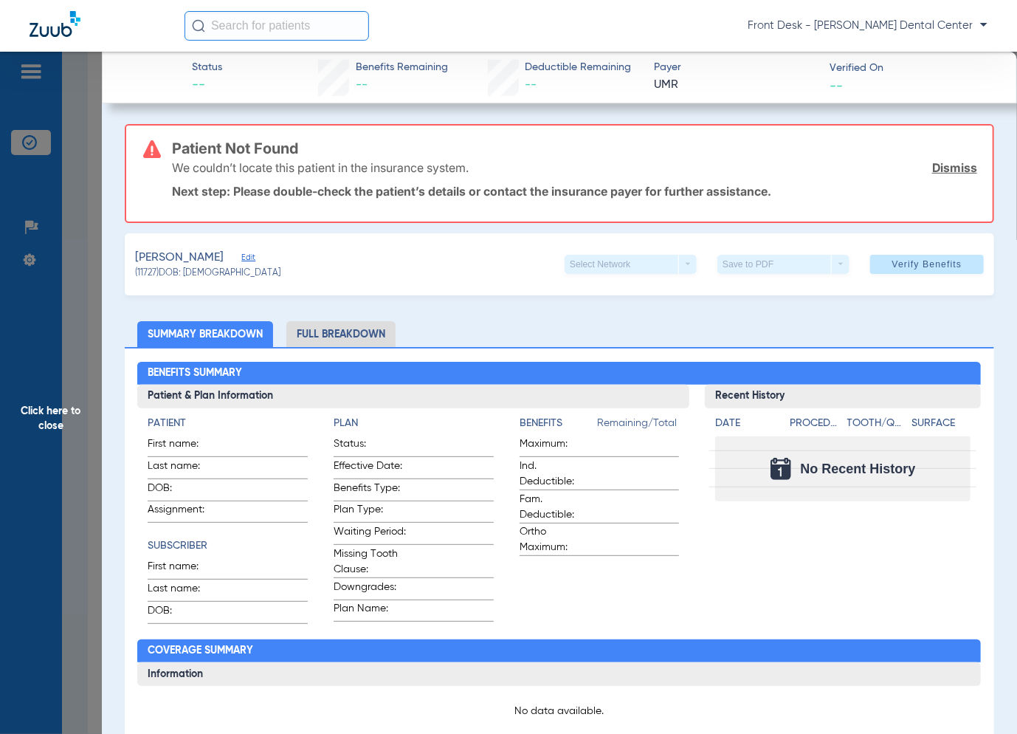
click at [109, 388] on app-member-insurance-verification-view "Status -- Benefits Remaining -- Deductible Remaining -- Payer UMR Verified On -…" at bounding box center [560, 706] width 916 height 1308
click at [69, 414] on span "Click here to close" at bounding box center [51, 419] width 102 height 734
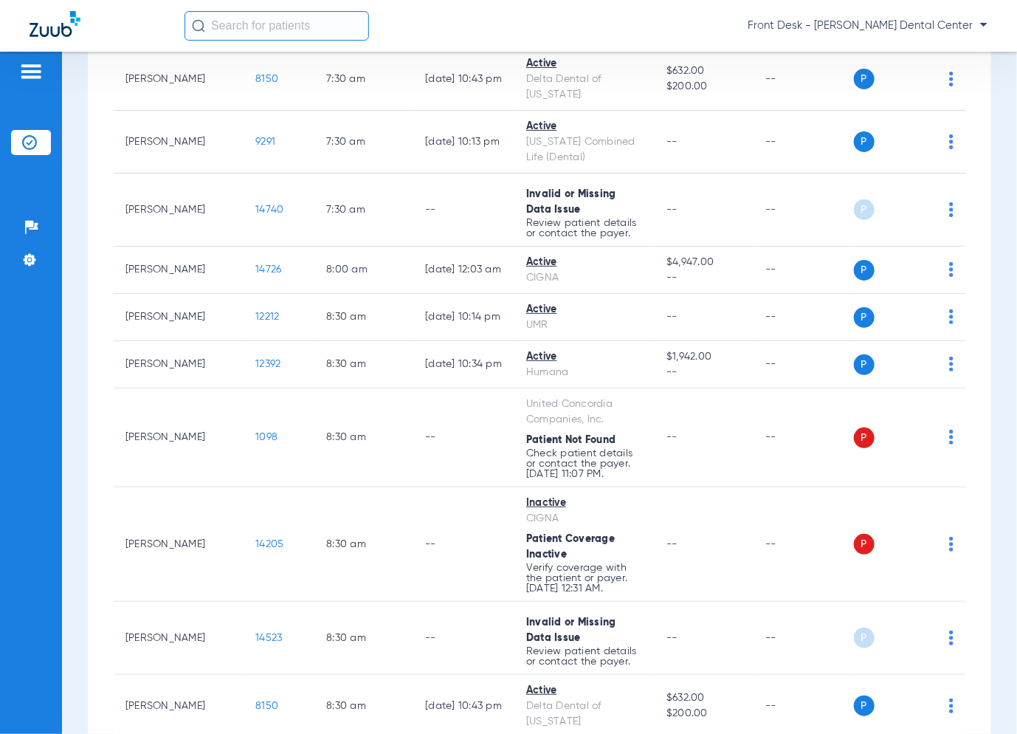
scroll to position [369, 0]
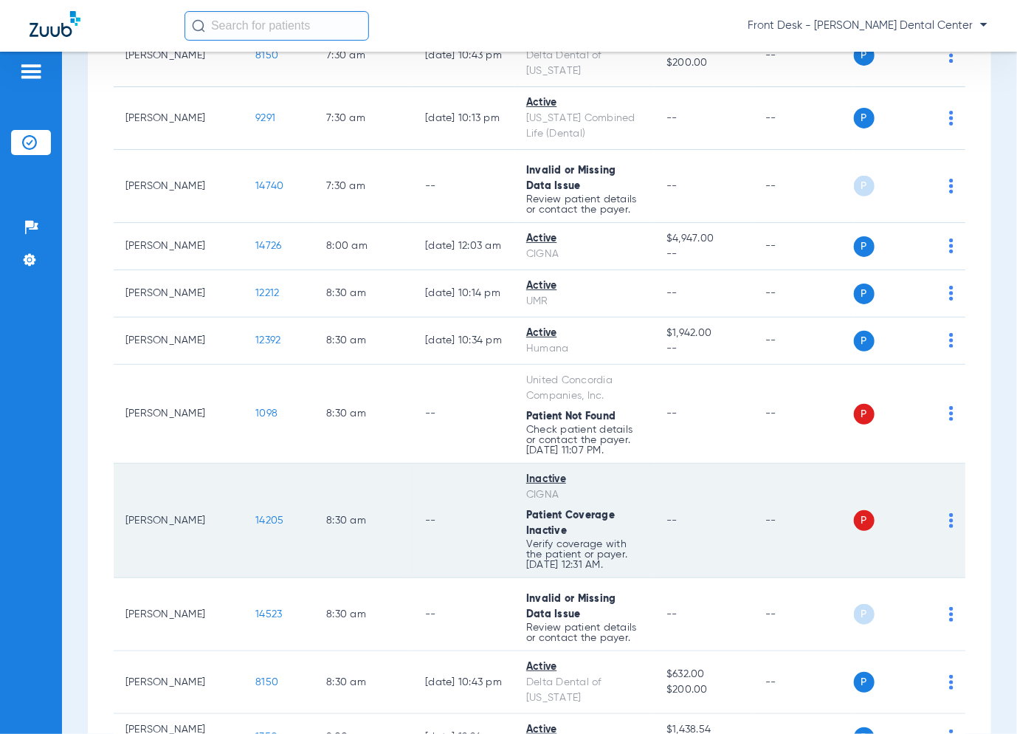
click at [255, 515] on span "14205" at bounding box center [269, 520] width 28 height 10
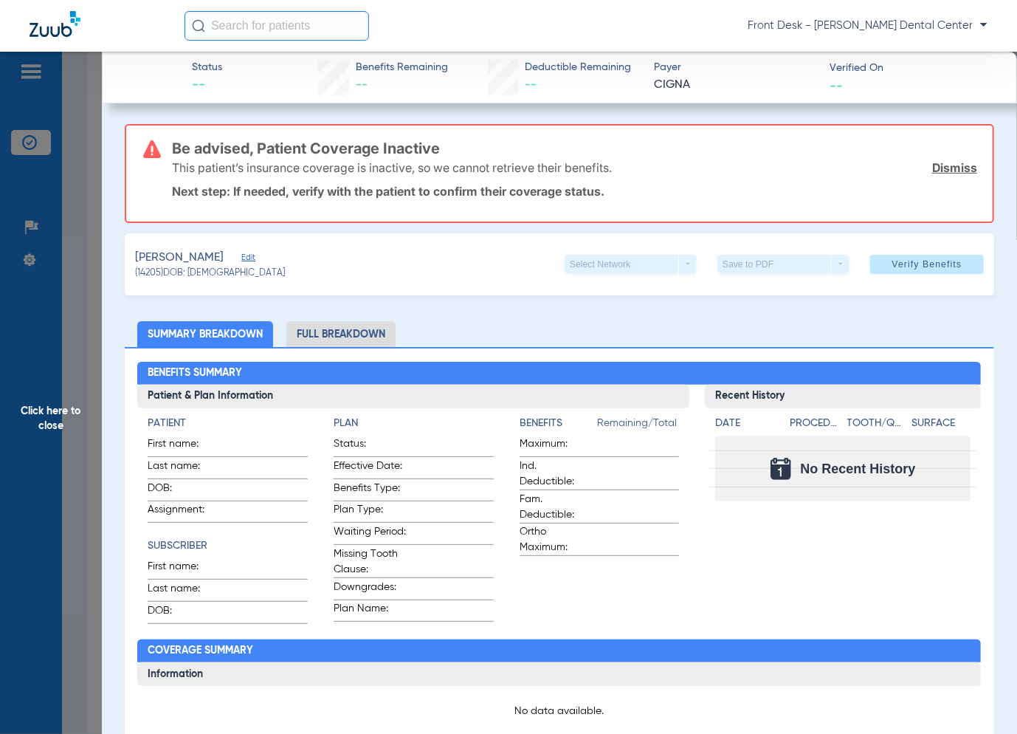
click at [74, 299] on span "Click here to close" at bounding box center [51, 419] width 102 height 734
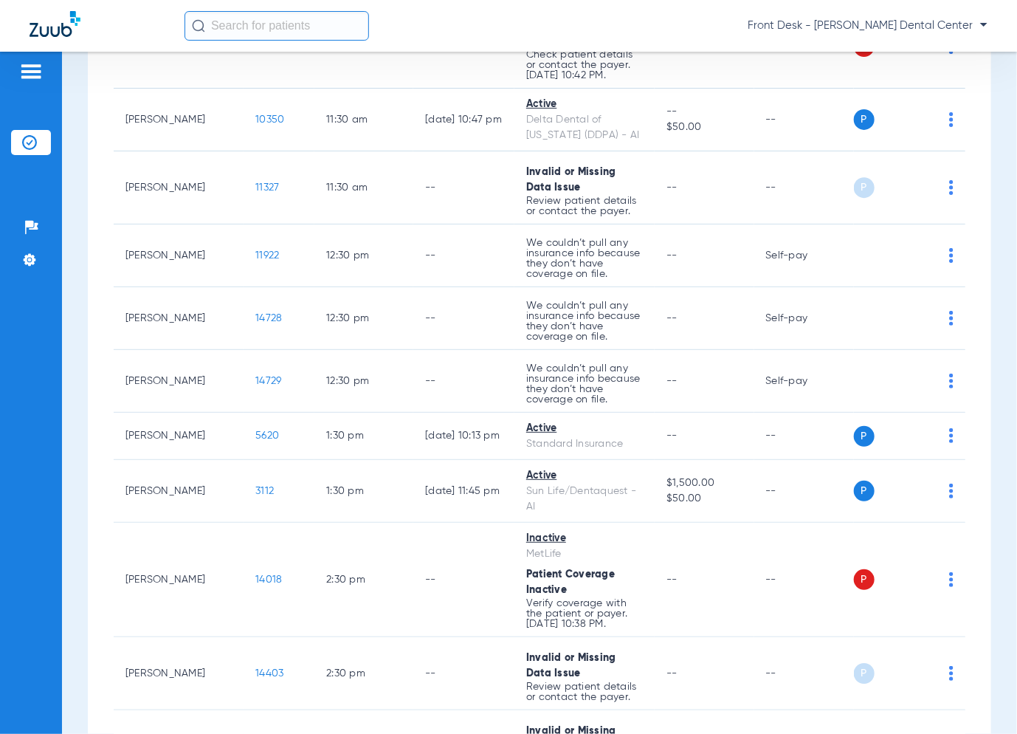
scroll to position [2016, 0]
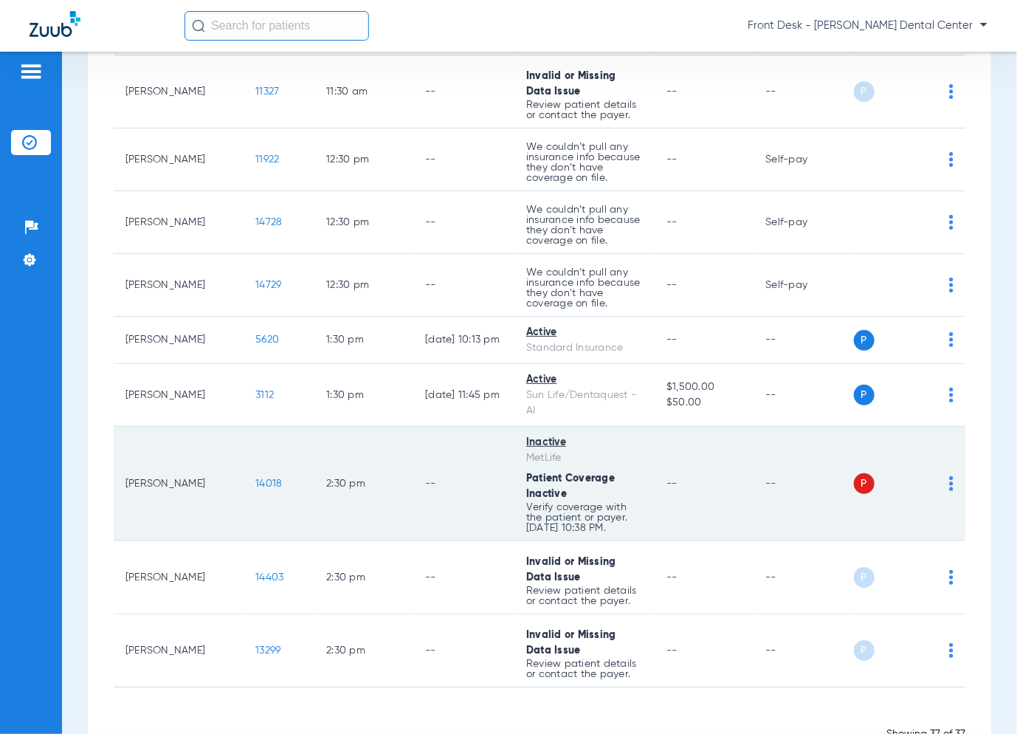
click at [255, 478] on span "14018" at bounding box center [268, 483] width 27 height 10
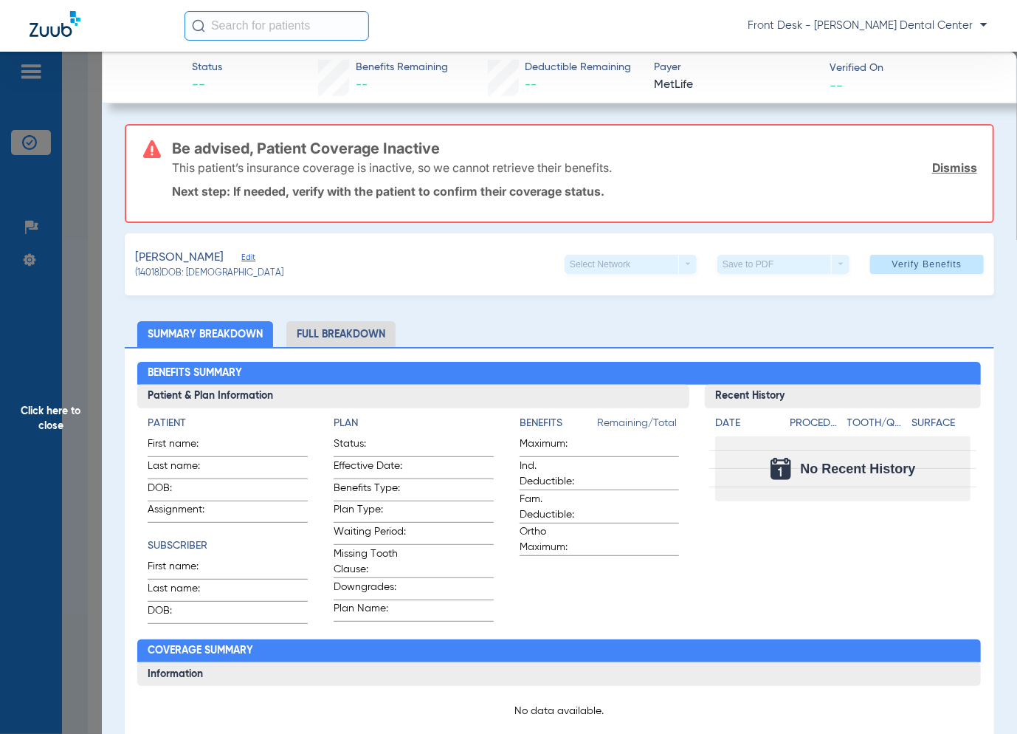
click at [89, 422] on span "Click here to close" at bounding box center [51, 419] width 102 height 734
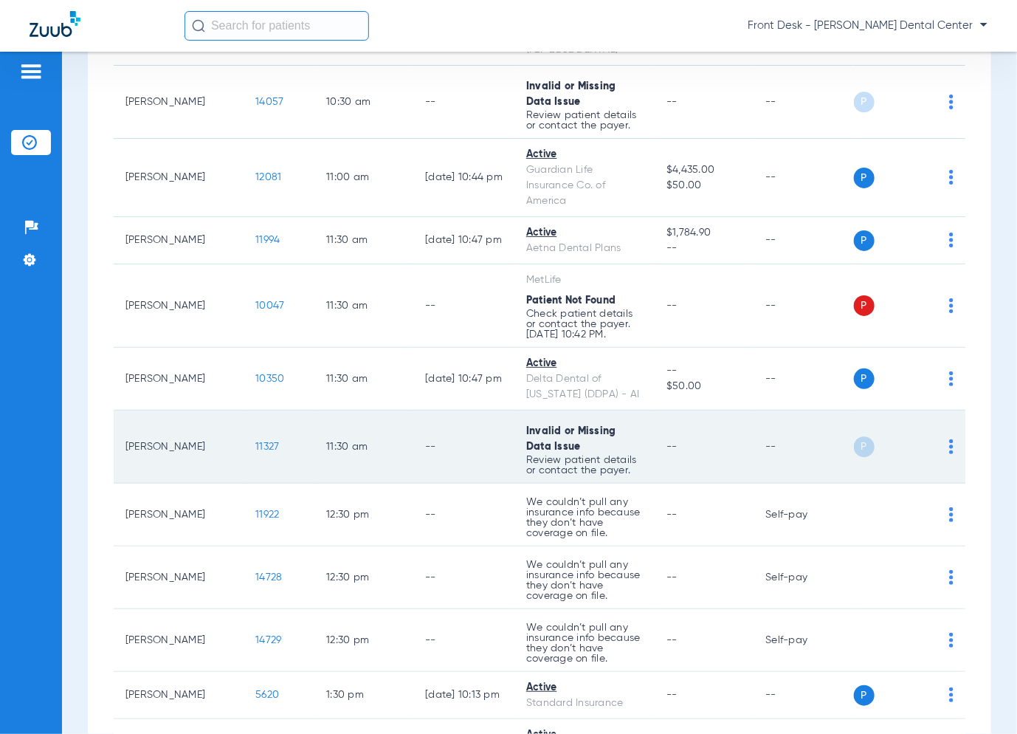
scroll to position [1647, 0]
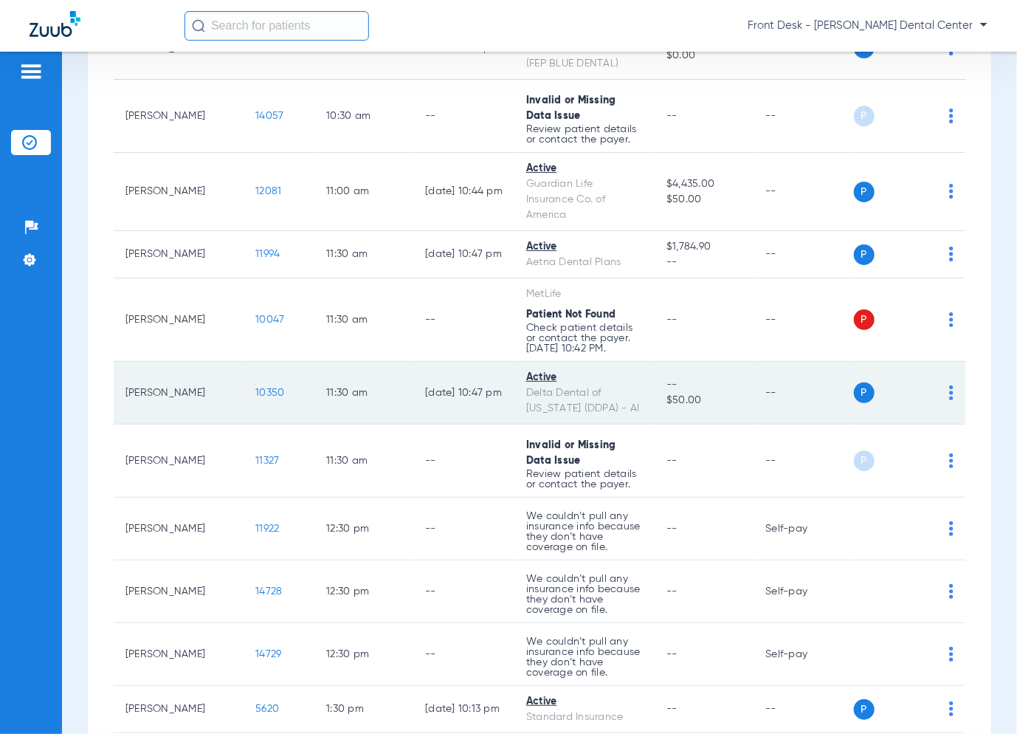
click at [255, 388] on span "10350" at bounding box center [269, 393] width 29 height 10
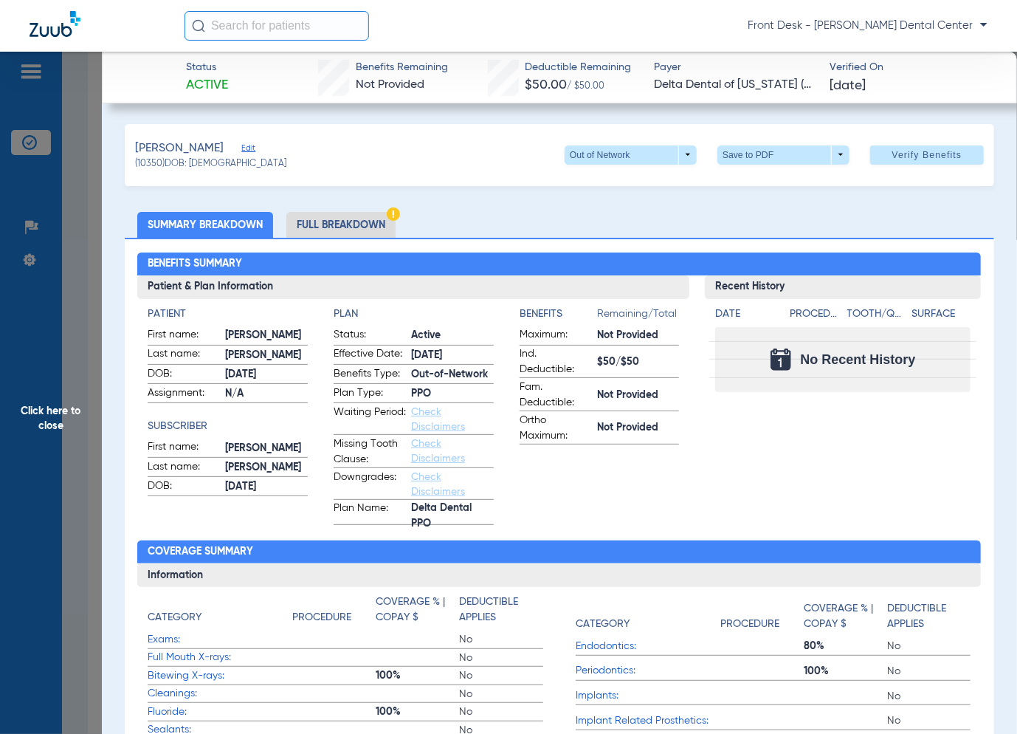
click at [76, 354] on span "Click here to close" at bounding box center [51, 419] width 102 height 734
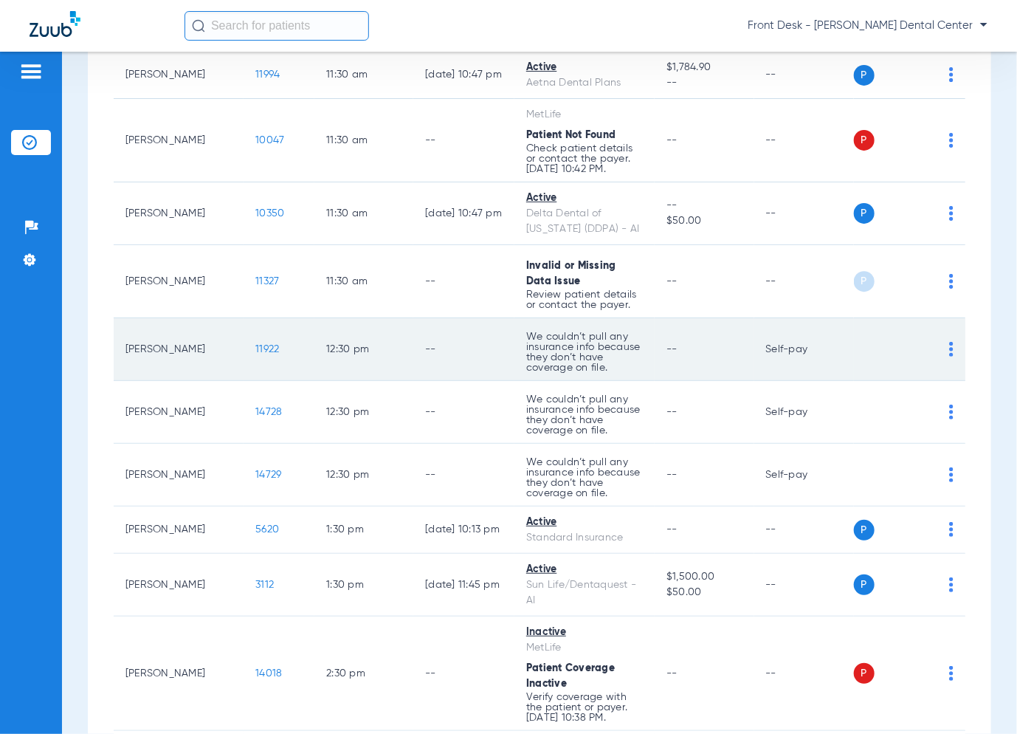
scroll to position [1868, 0]
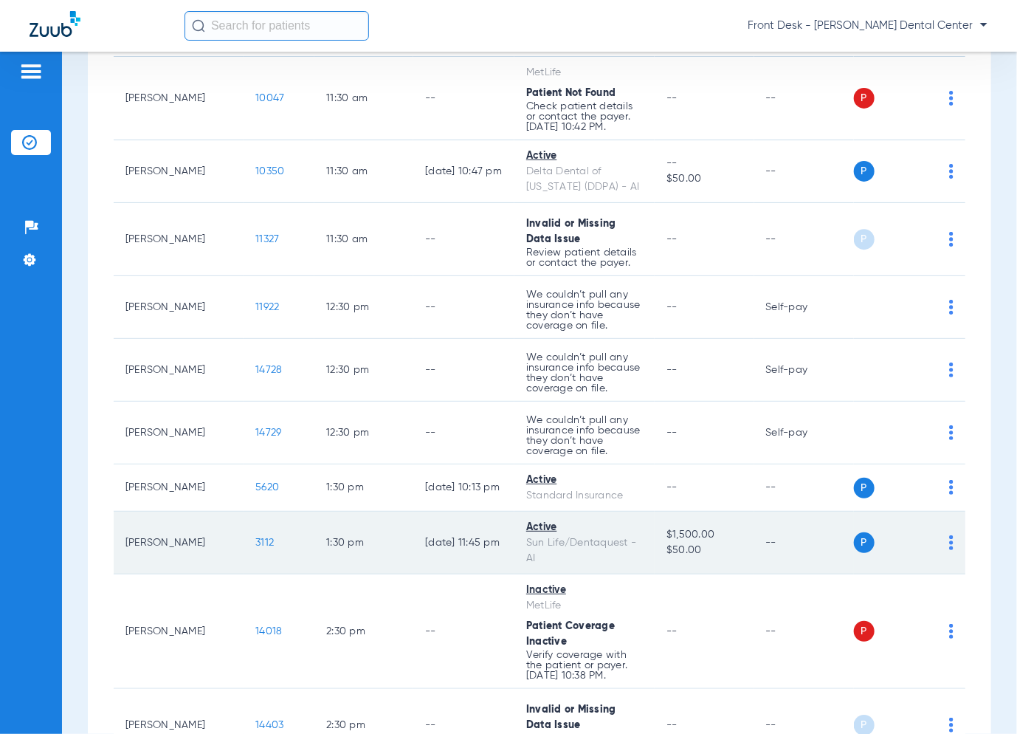
click at [255, 538] on span "3112" at bounding box center [264, 543] width 18 height 10
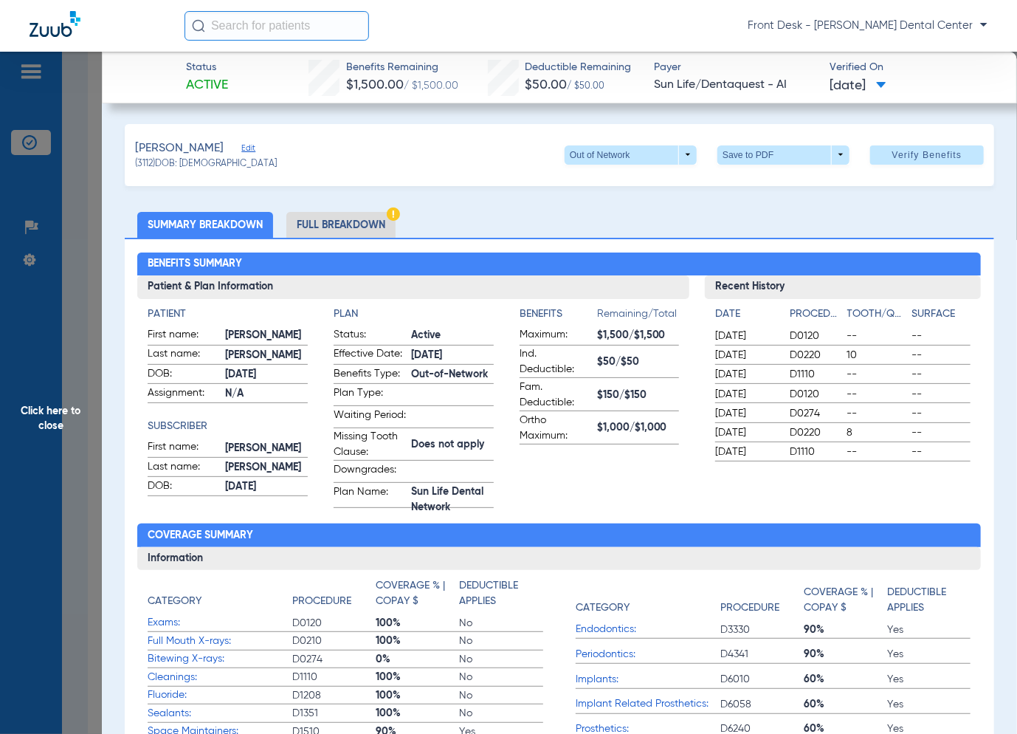
click at [87, 451] on span "Click here to close" at bounding box center [51, 419] width 102 height 734
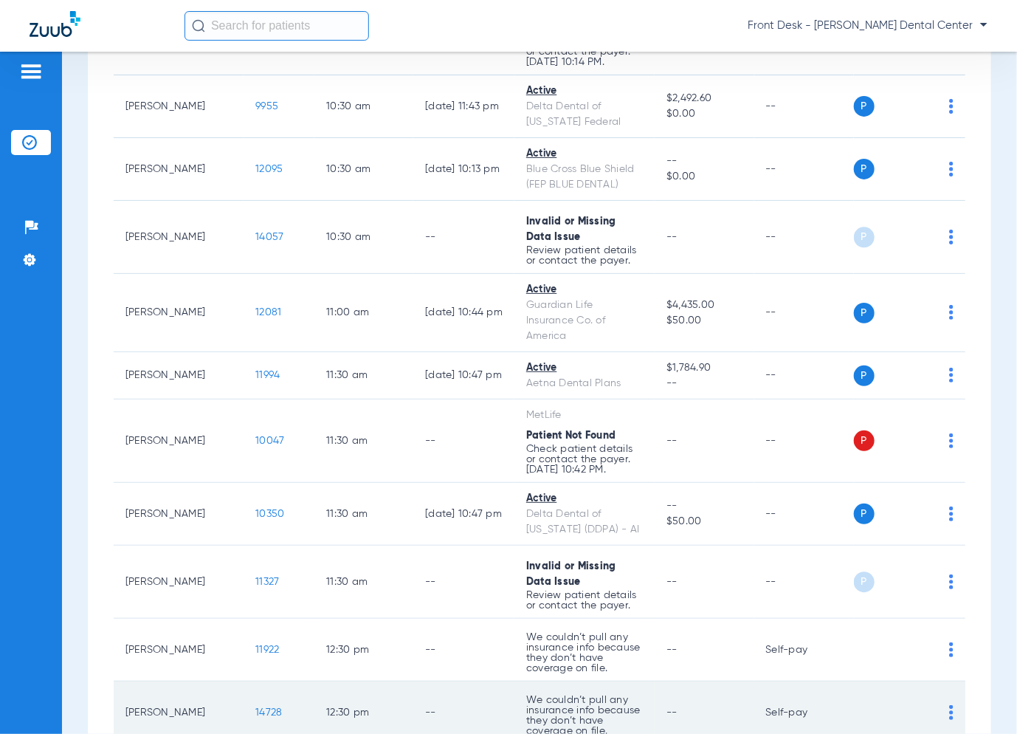
scroll to position [1499, 0]
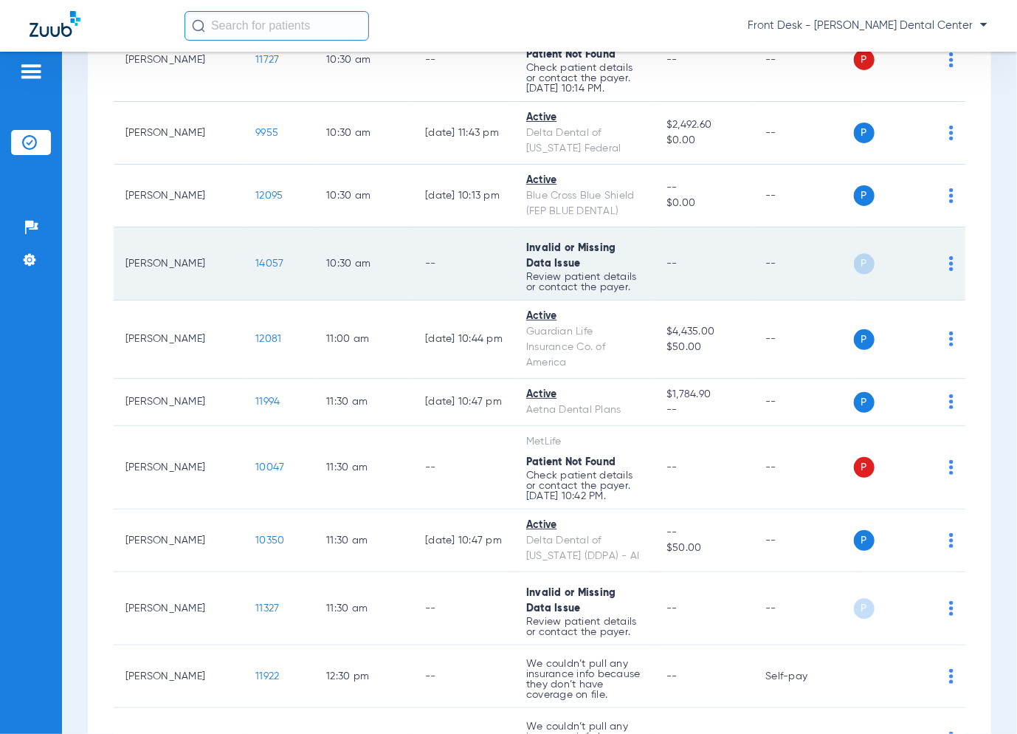
click at [255, 258] on span "14057" at bounding box center [269, 263] width 28 height 10
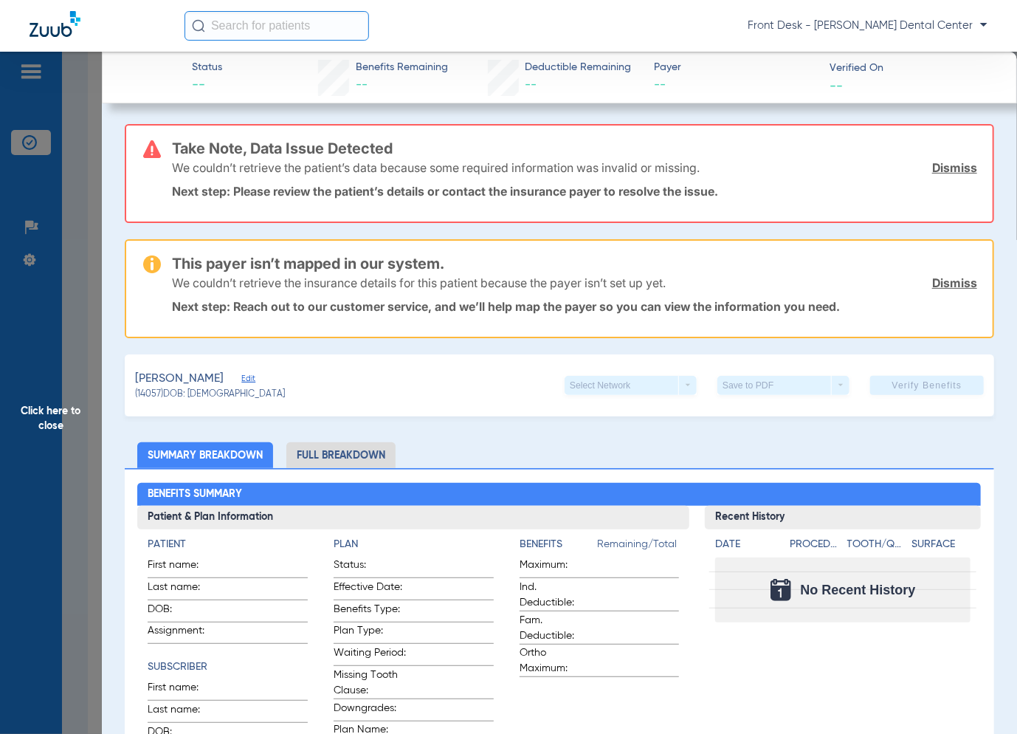
click at [51, 398] on span "Click here to close" at bounding box center [51, 419] width 102 height 734
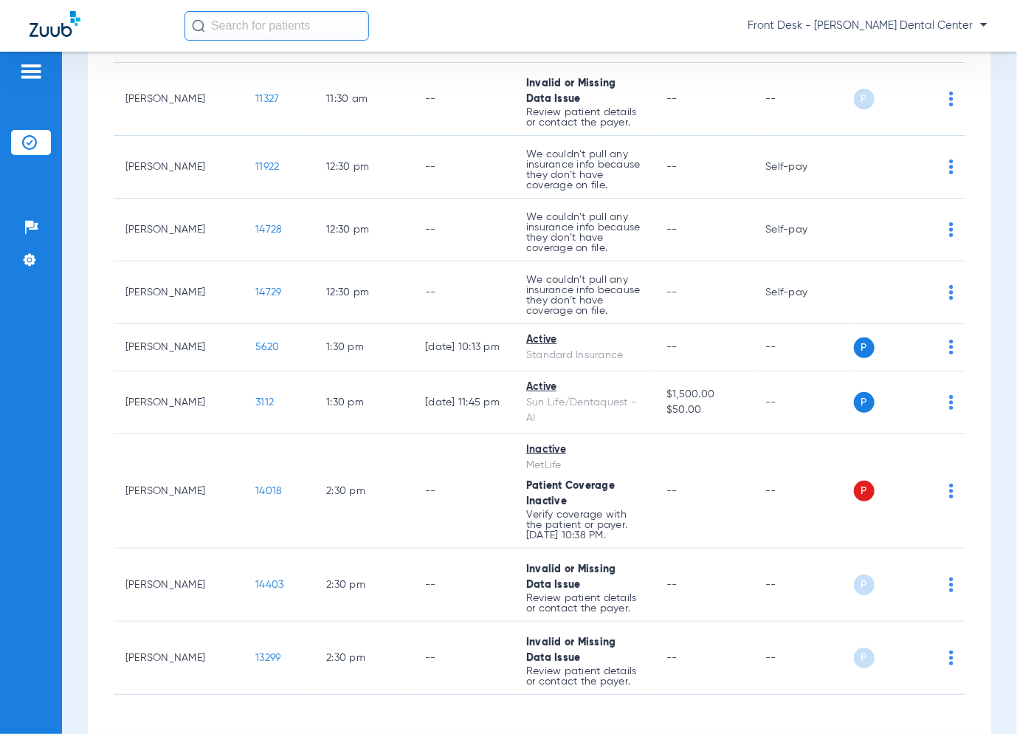
scroll to position [2016, 0]
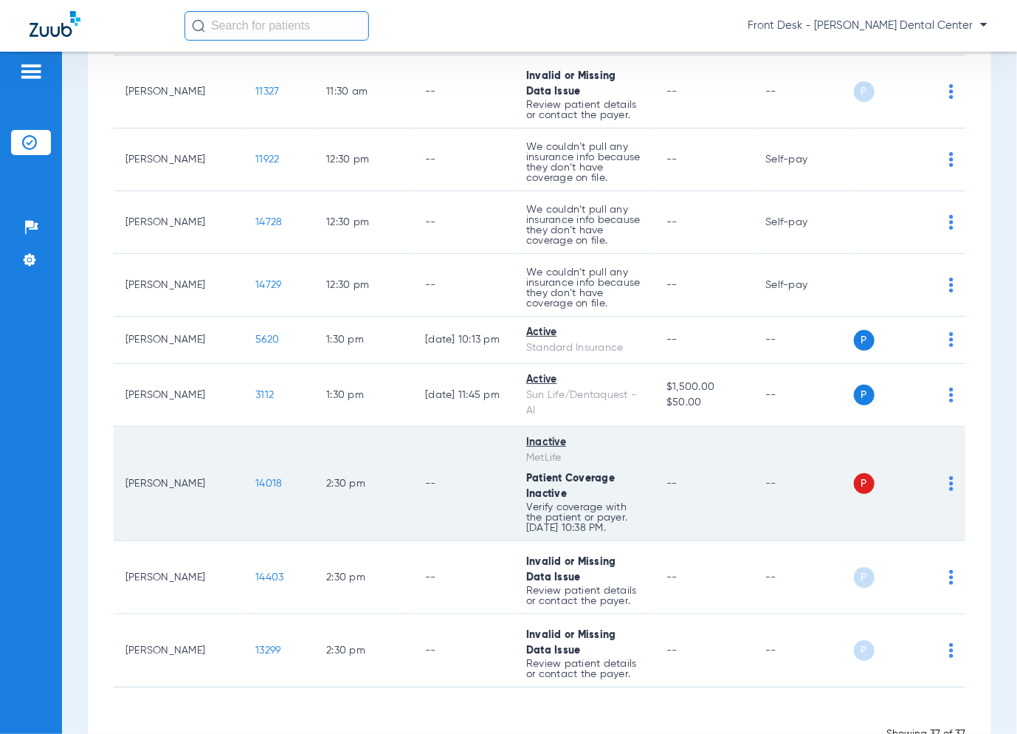
click at [255, 478] on span "14018" at bounding box center [268, 483] width 27 height 10
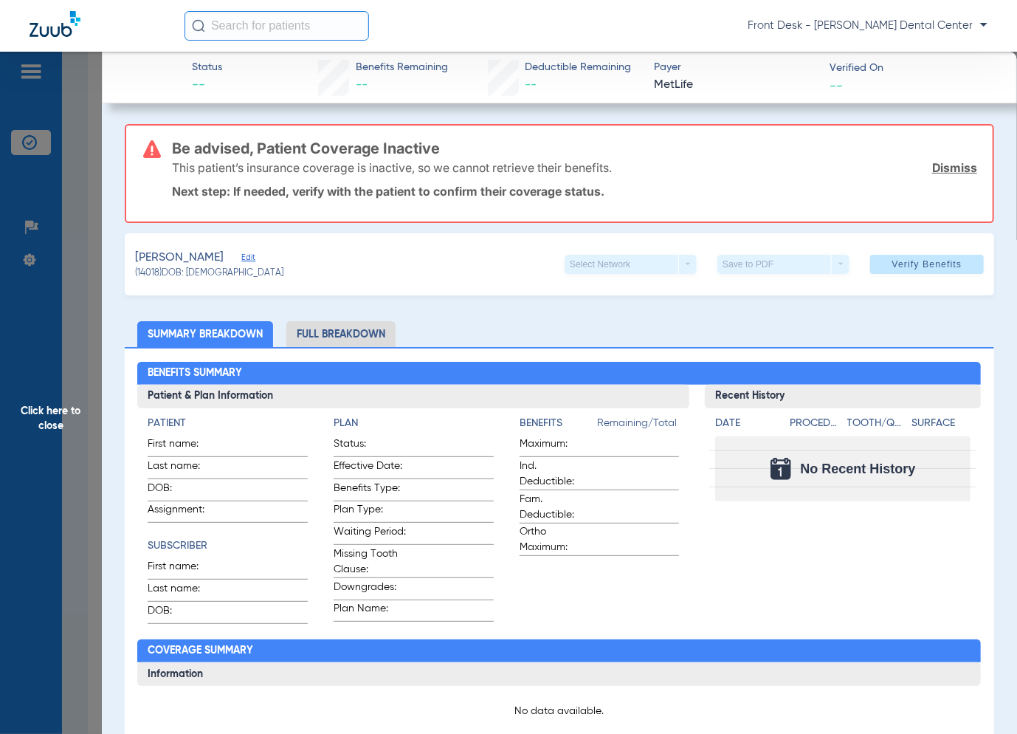
click at [91, 402] on span "Click here to close" at bounding box center [51, 419] width 102 height 734
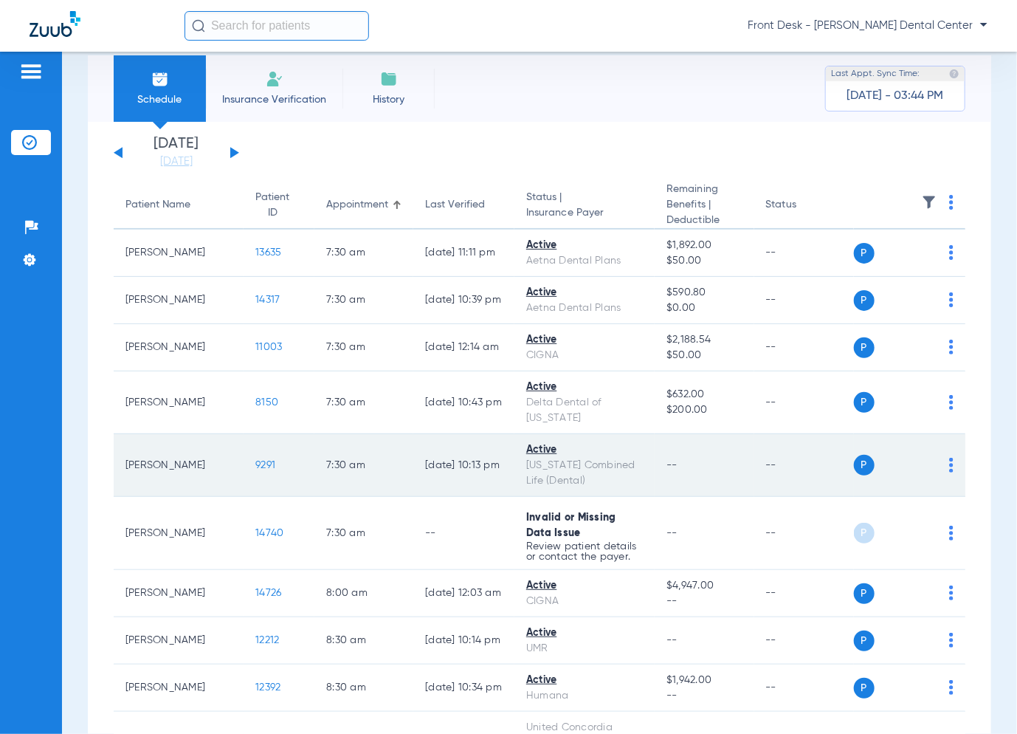
scroll to position [0, 0]
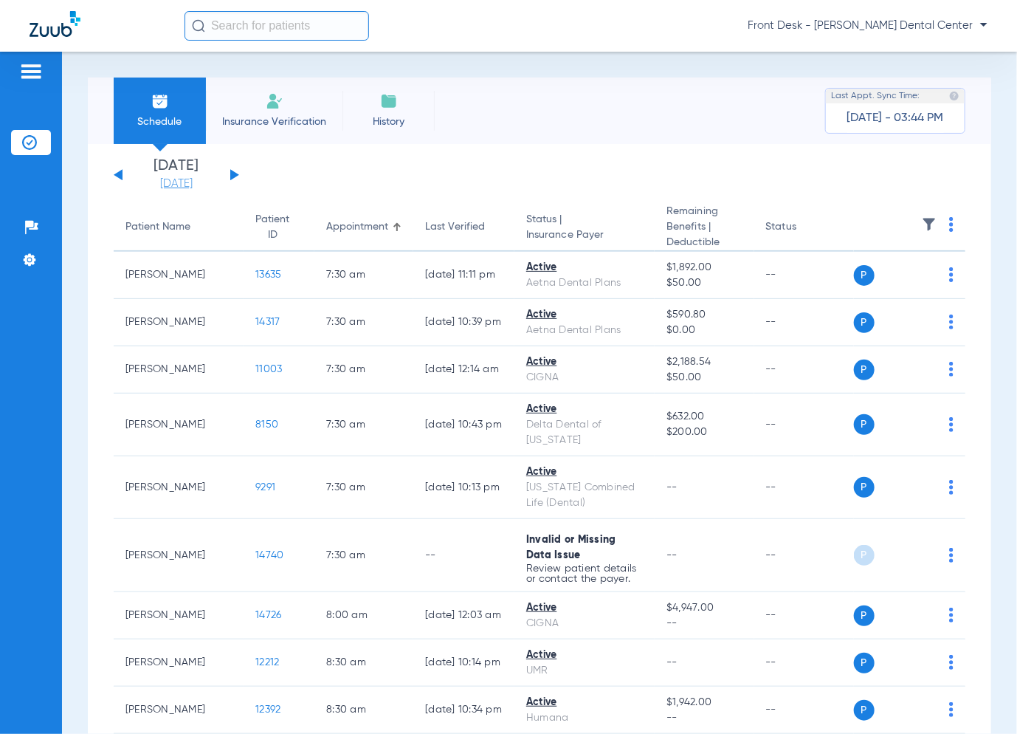
click at [182, 179] on link "[DATE]" at bounding box center [176, 183] width 89 height 15
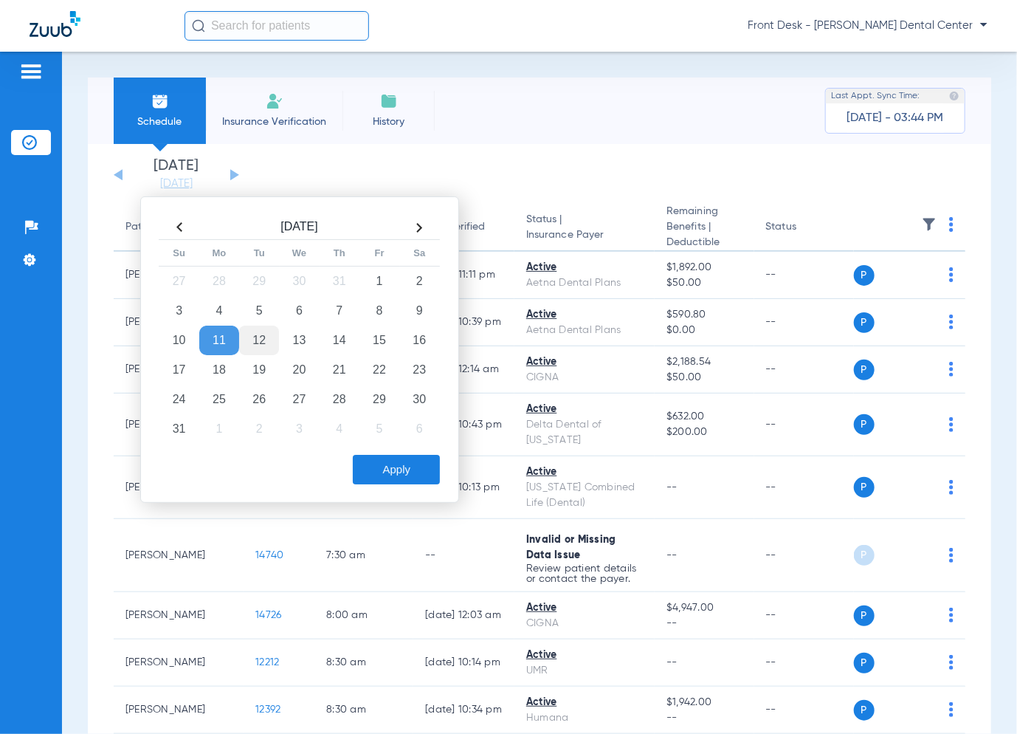
click at [275, 341] on td "12" at bounding box center [259, 341] width 40 height 30
click at [385, 462] on button "Apply" at bounding box center [396, 470] width 87 height 30
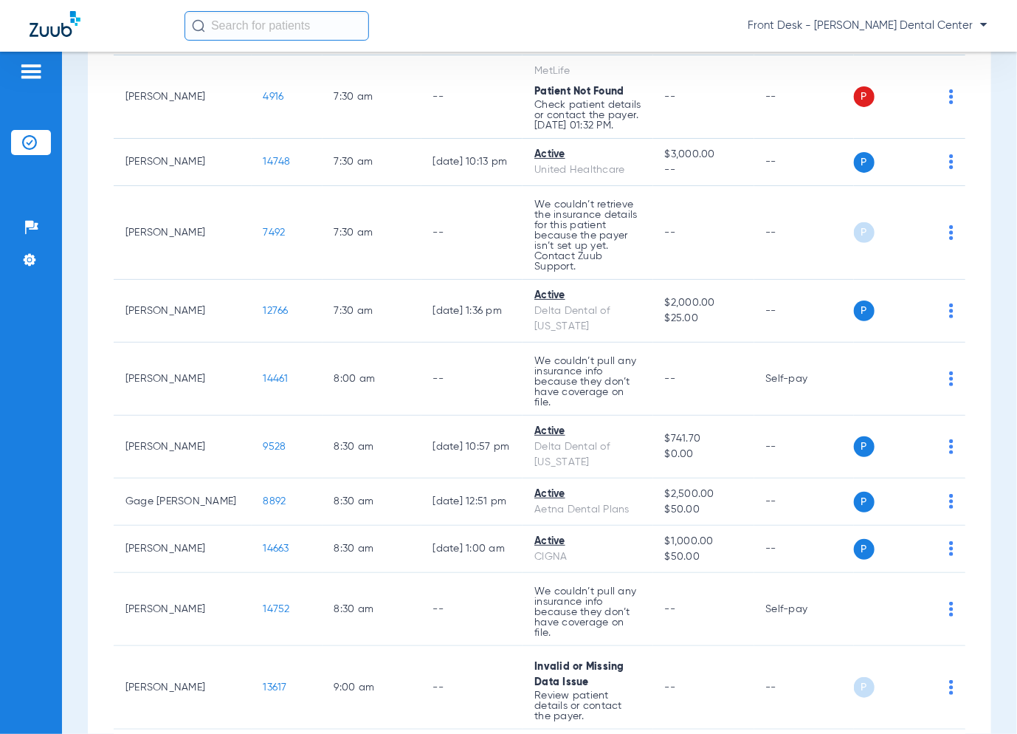
scroll to position [517, 0]
